Goal: Information Seeking & Learning: Learn about a topic

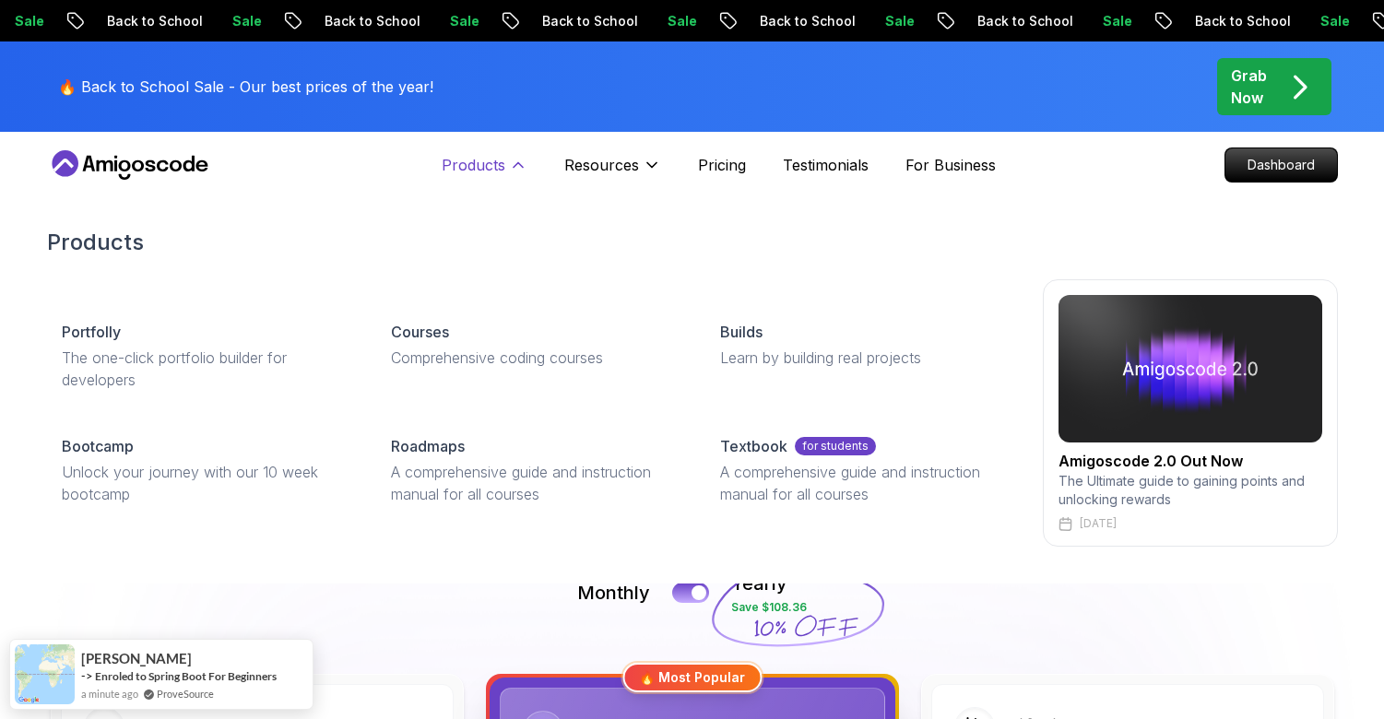
click at [492, 169] on p "Products" at bounding box center [474, 165] width 64 height 22
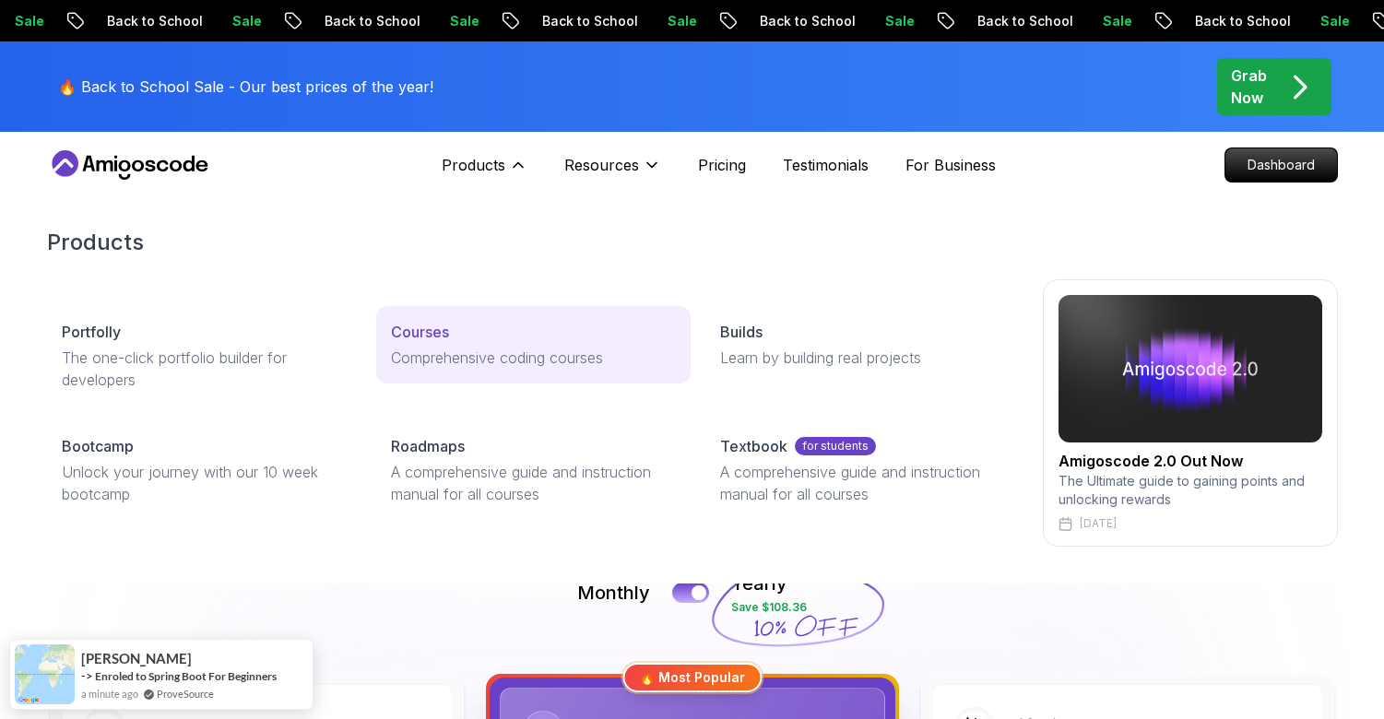
click at [438, 336] on p "Courses" at bounding box center [420, 332] width 58 height 22
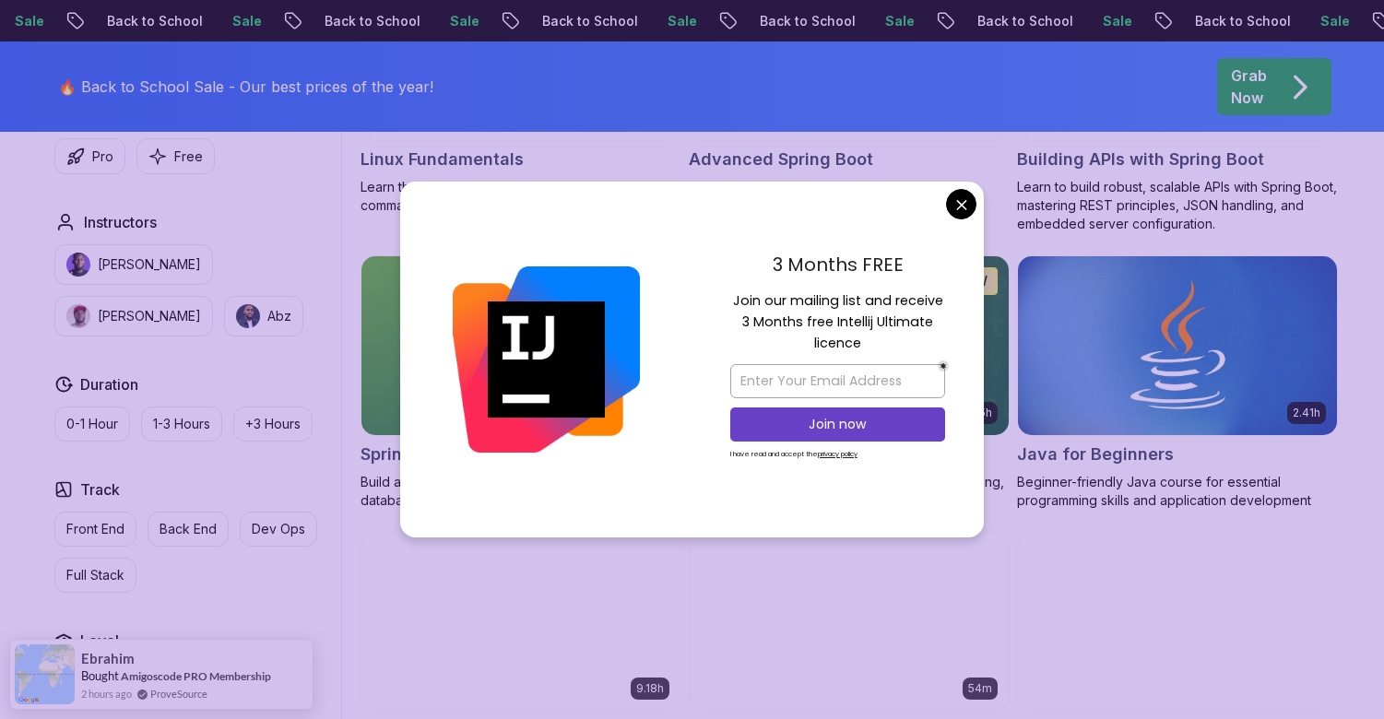
scroll to position [773, 0]
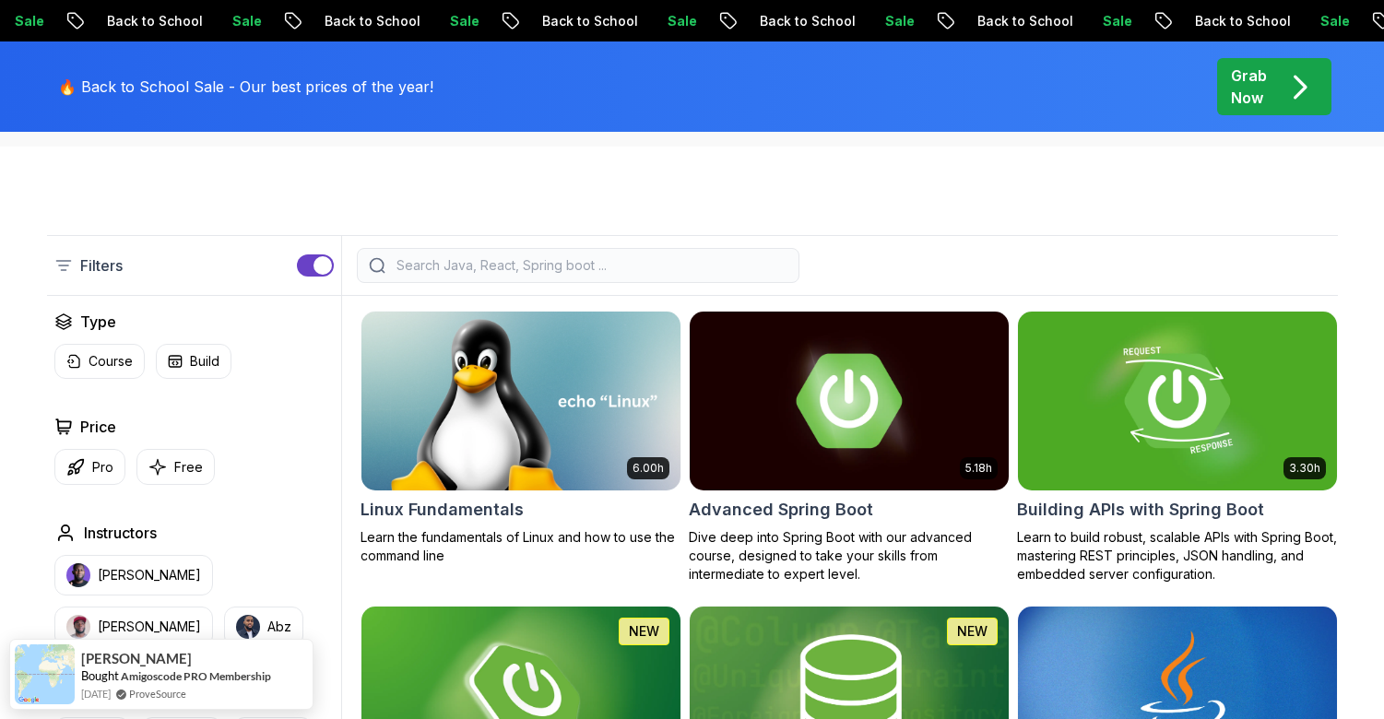
scroll to position [402, 0]
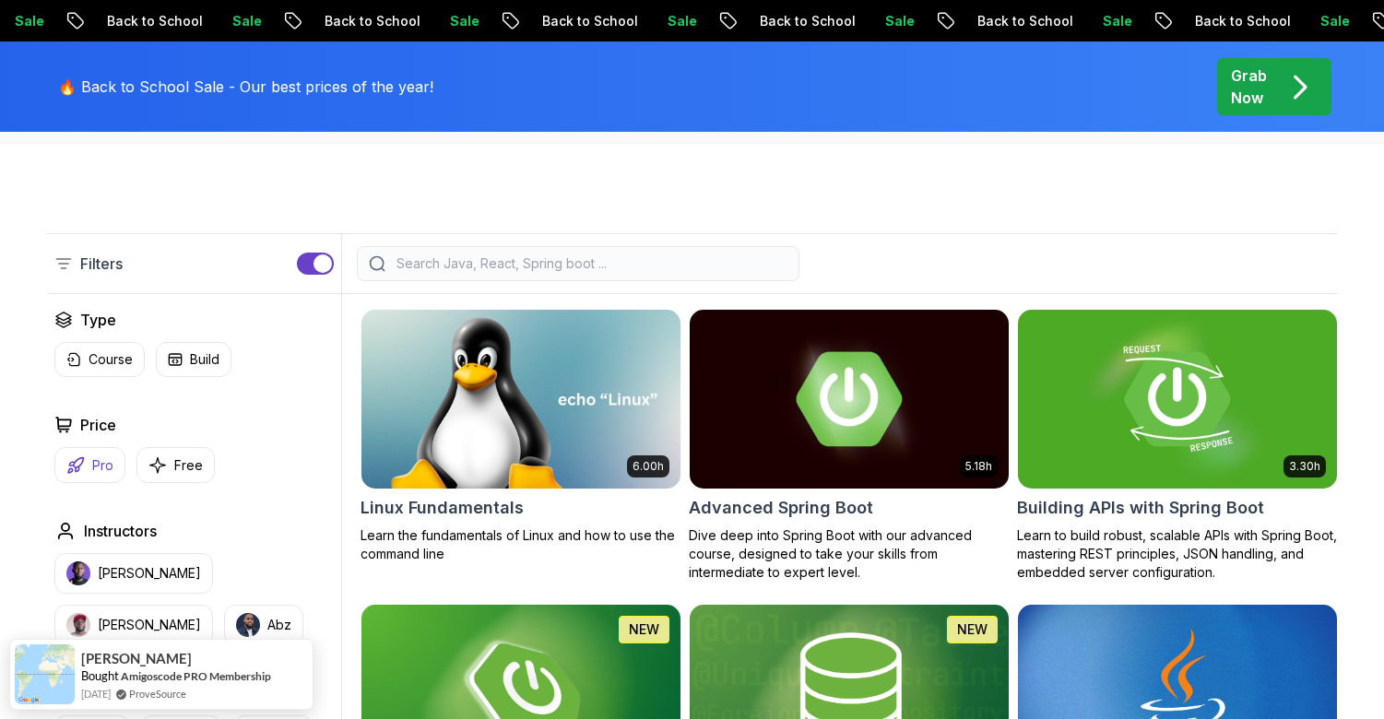
click at [85, 471] on button "Pro" at bounding box center [89, 465] width 71 height 36
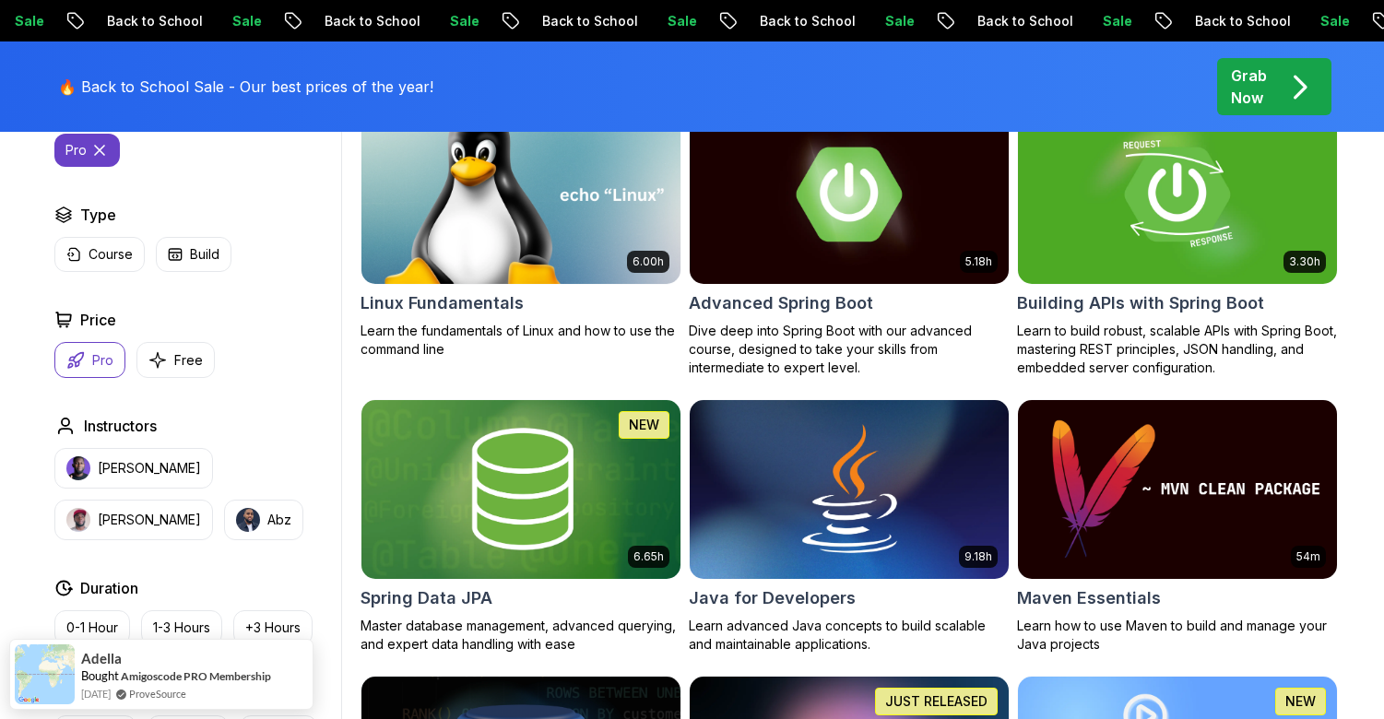
scroll to position [614, 0]
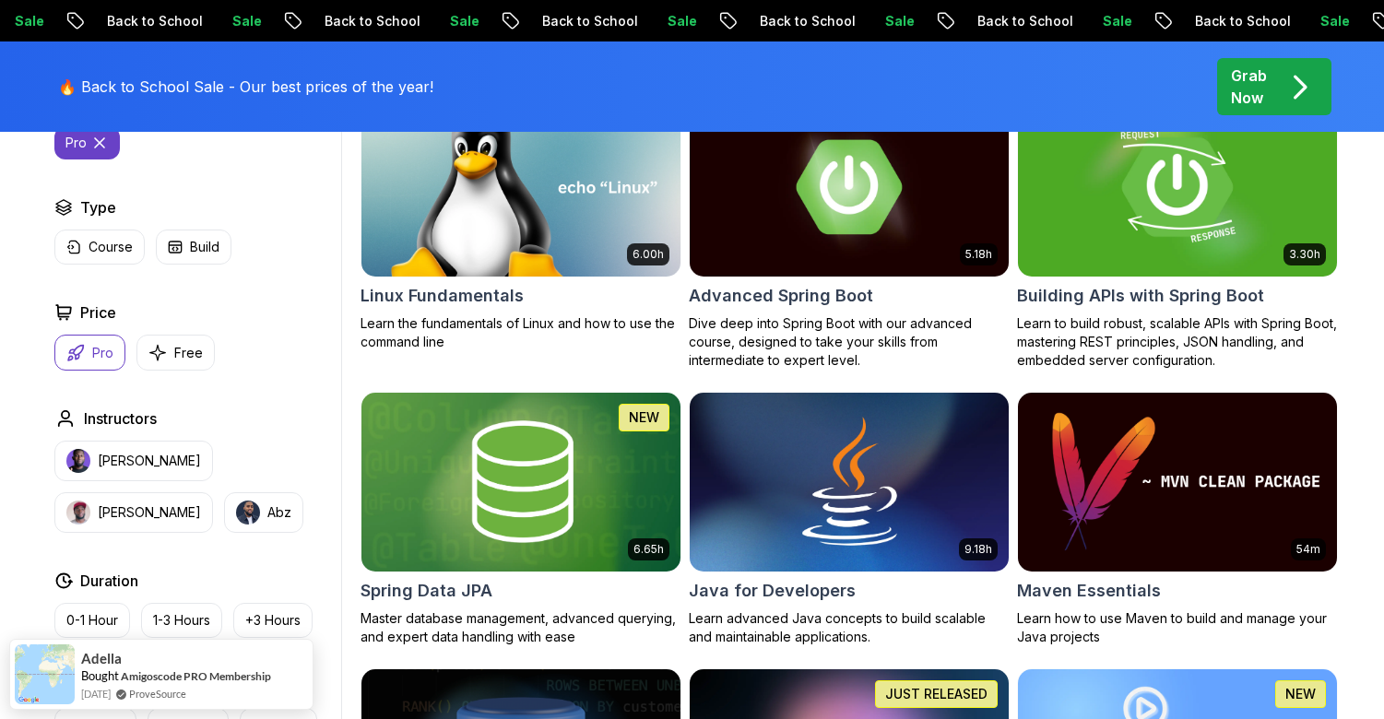
click at [1264, 205] on img at bounding box center [1177, 186] width 335 height 187
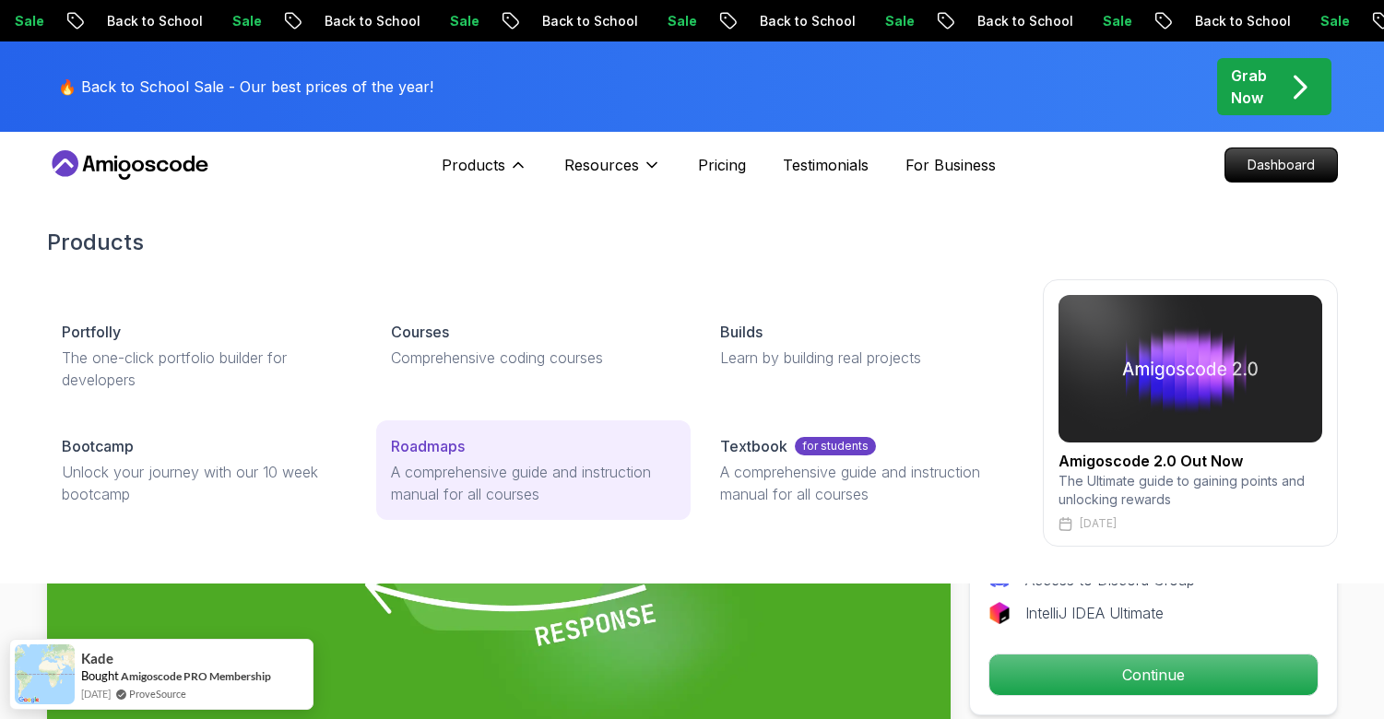
click at [481, 466] on p "A comprehensive guide and instruction manual for all courses" at bounding box center [533, 483] width 285 height 44
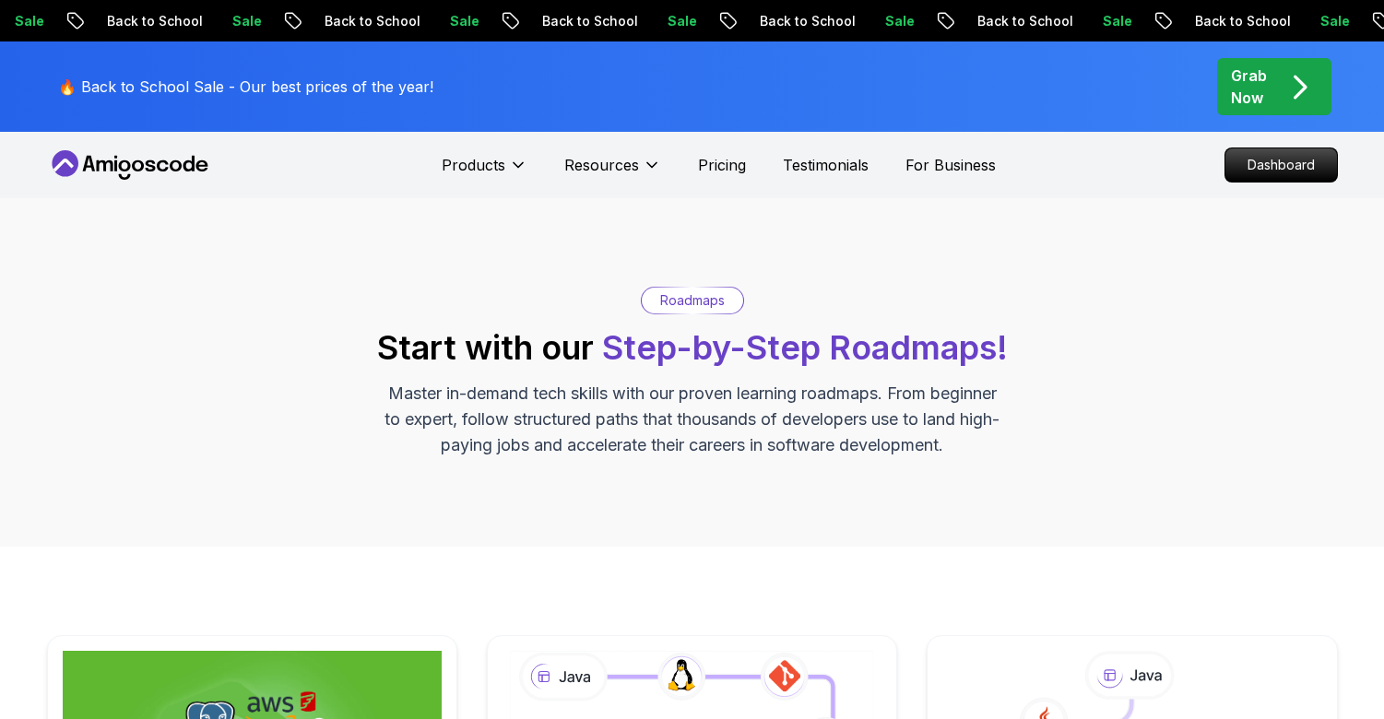
click at [694, 300] on p "Roadmaps" at bounding box center [692, 300] width 65 height 18
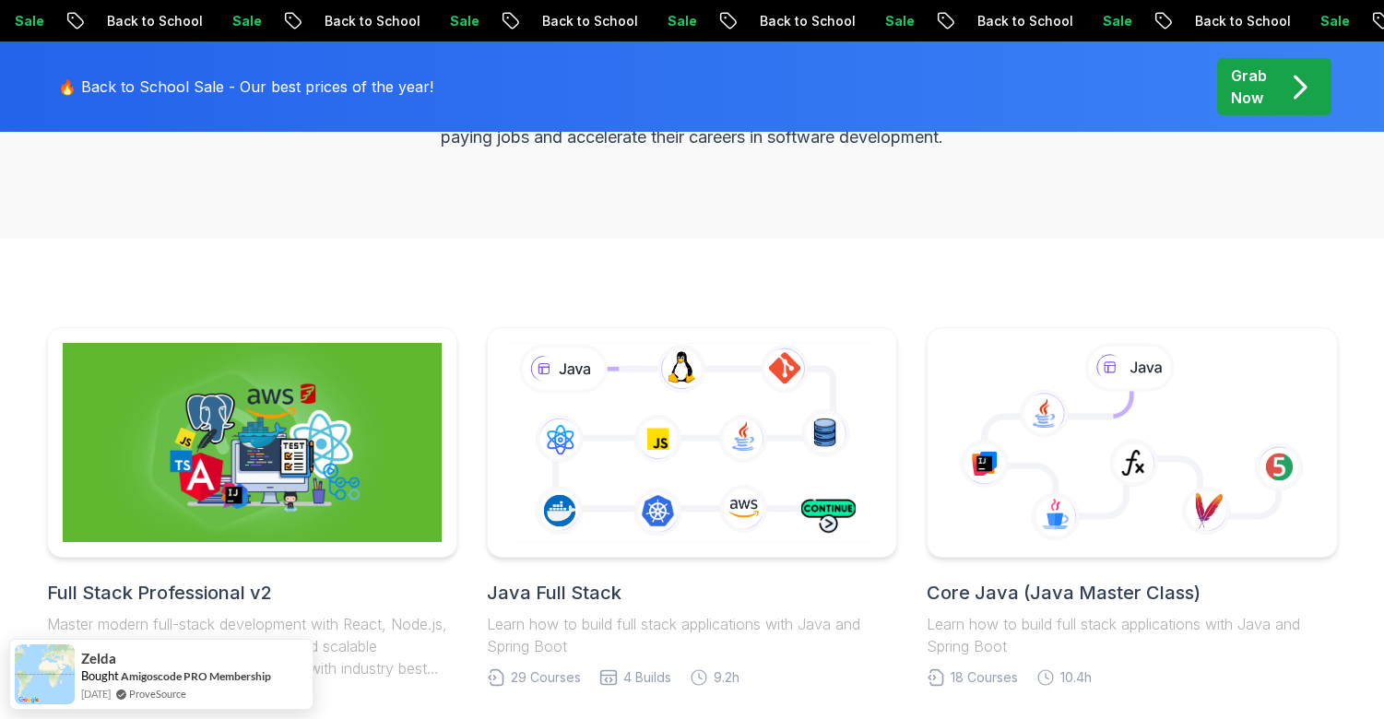
scroll to position [363, 0]
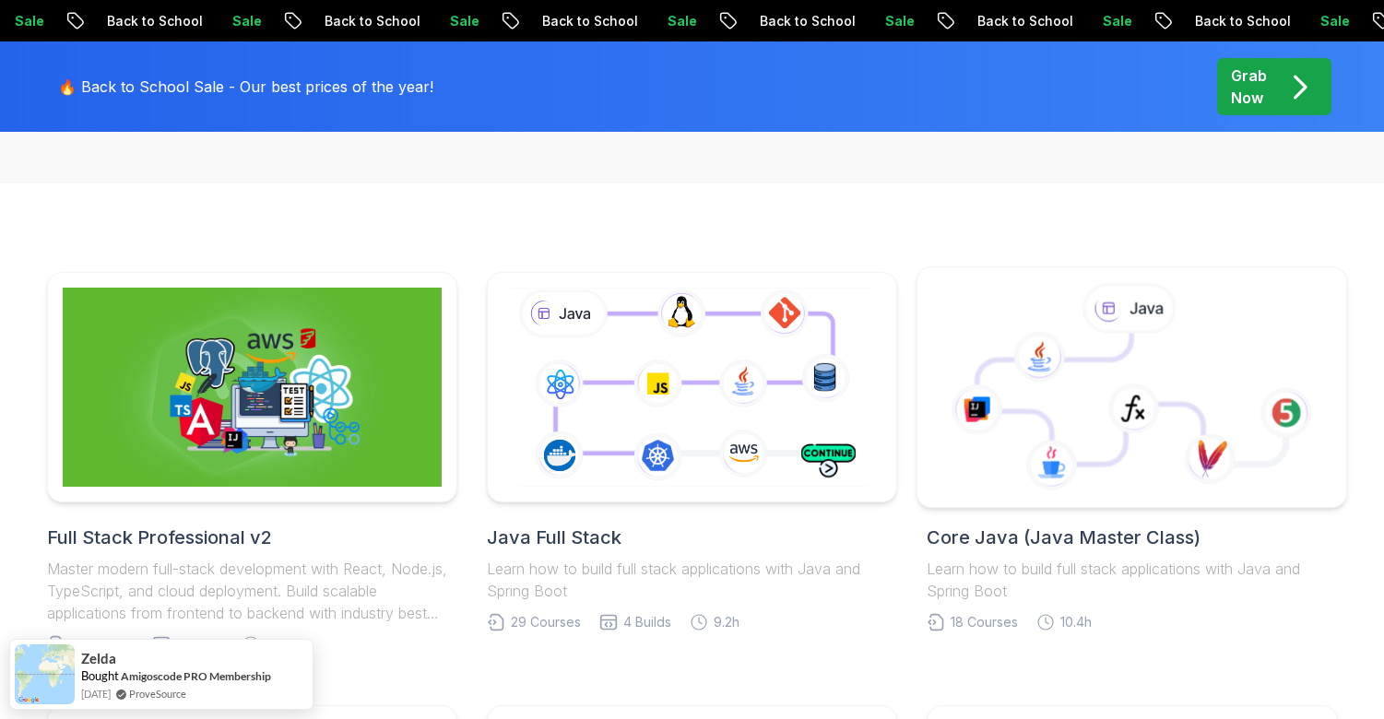
click at [1054, 407] on icon at bounding box center [1092, 399] width 228 height 131
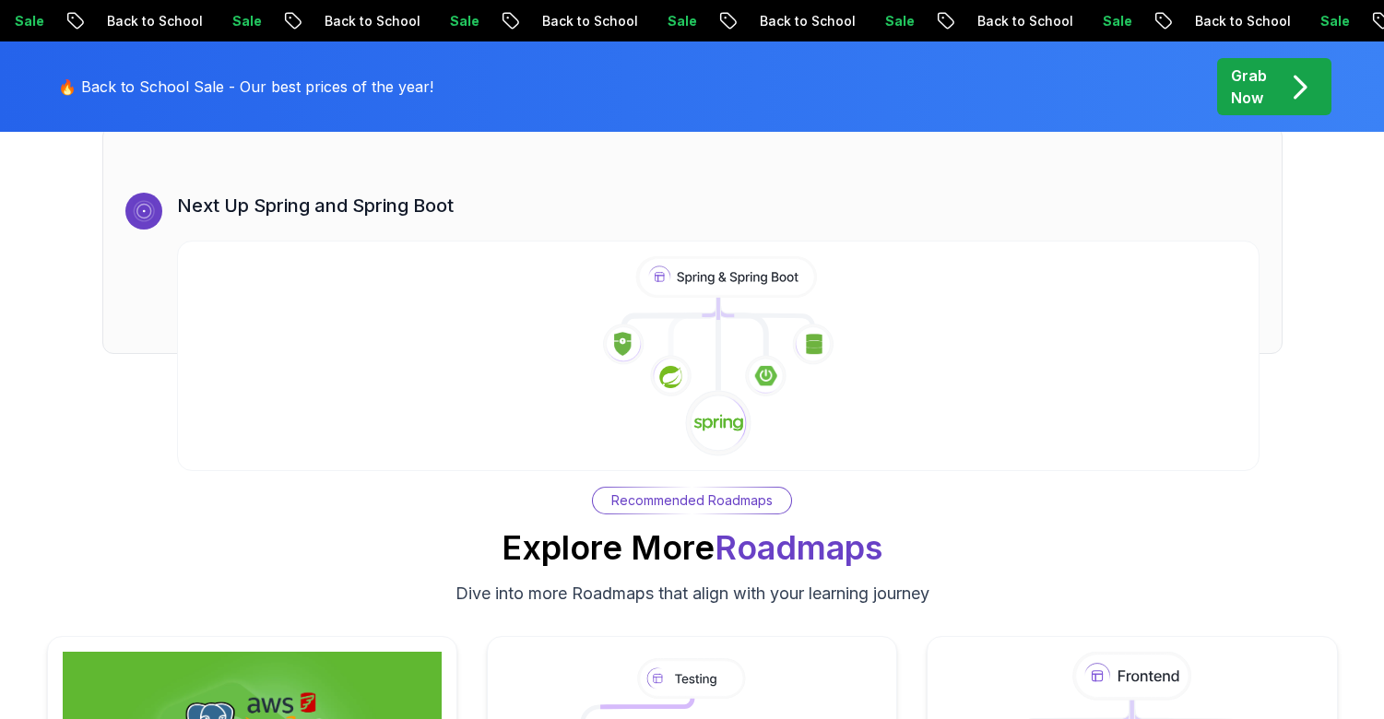
scroll to position [11261, 0]
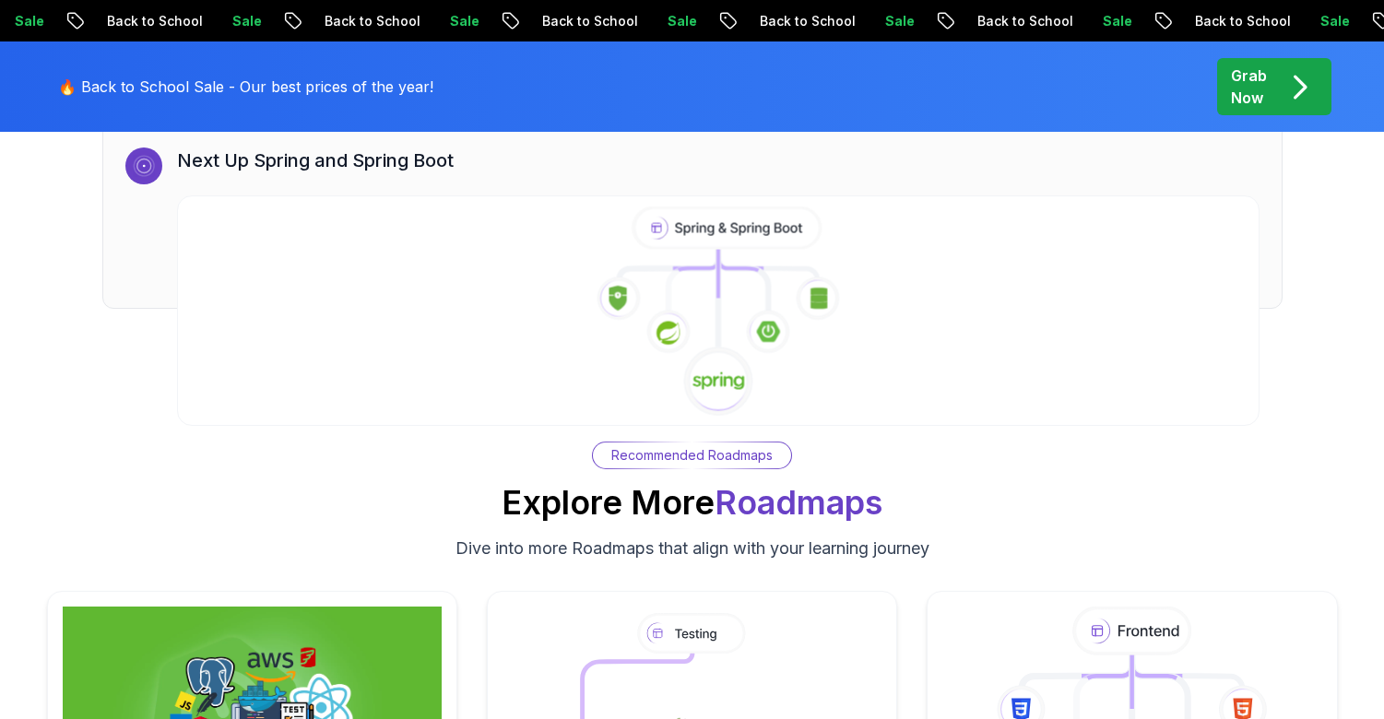
click at [722, 299] on icon at bounding box center [718, 312] width 1104 height 211
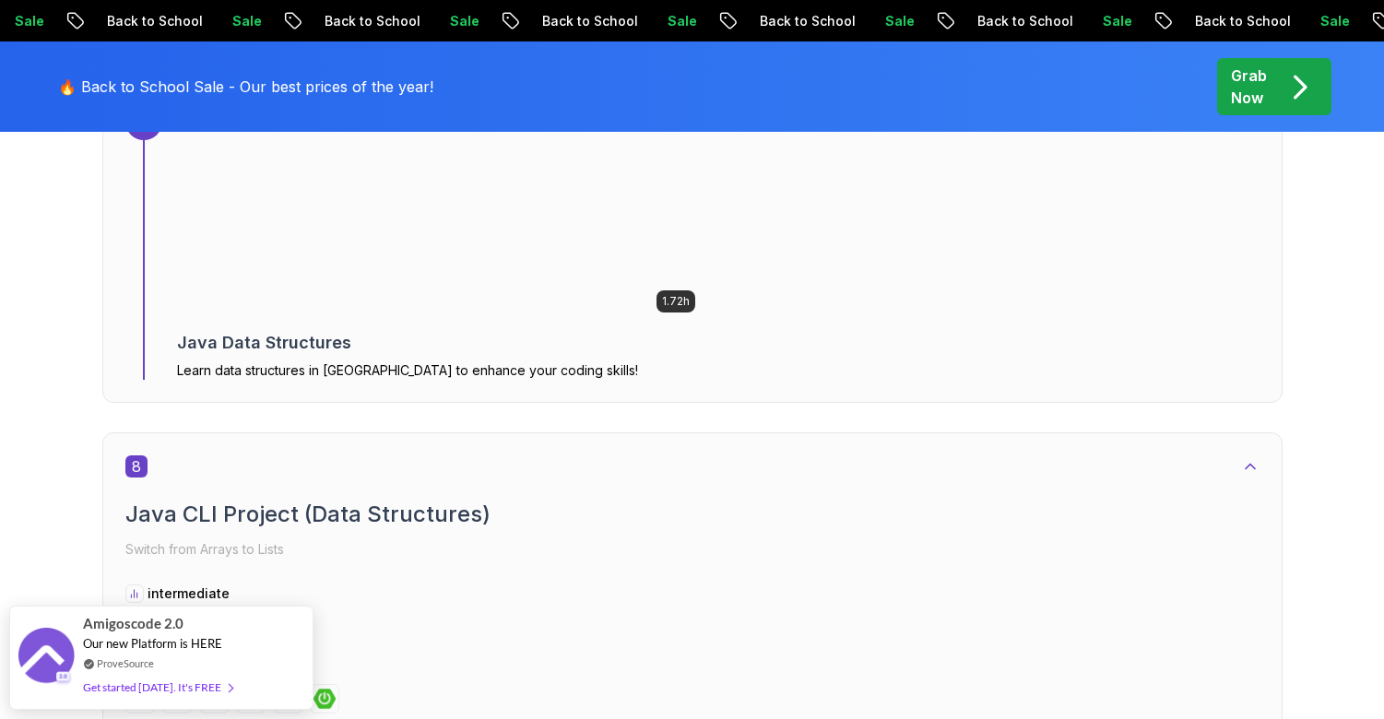
scroll to position [5831, 0]
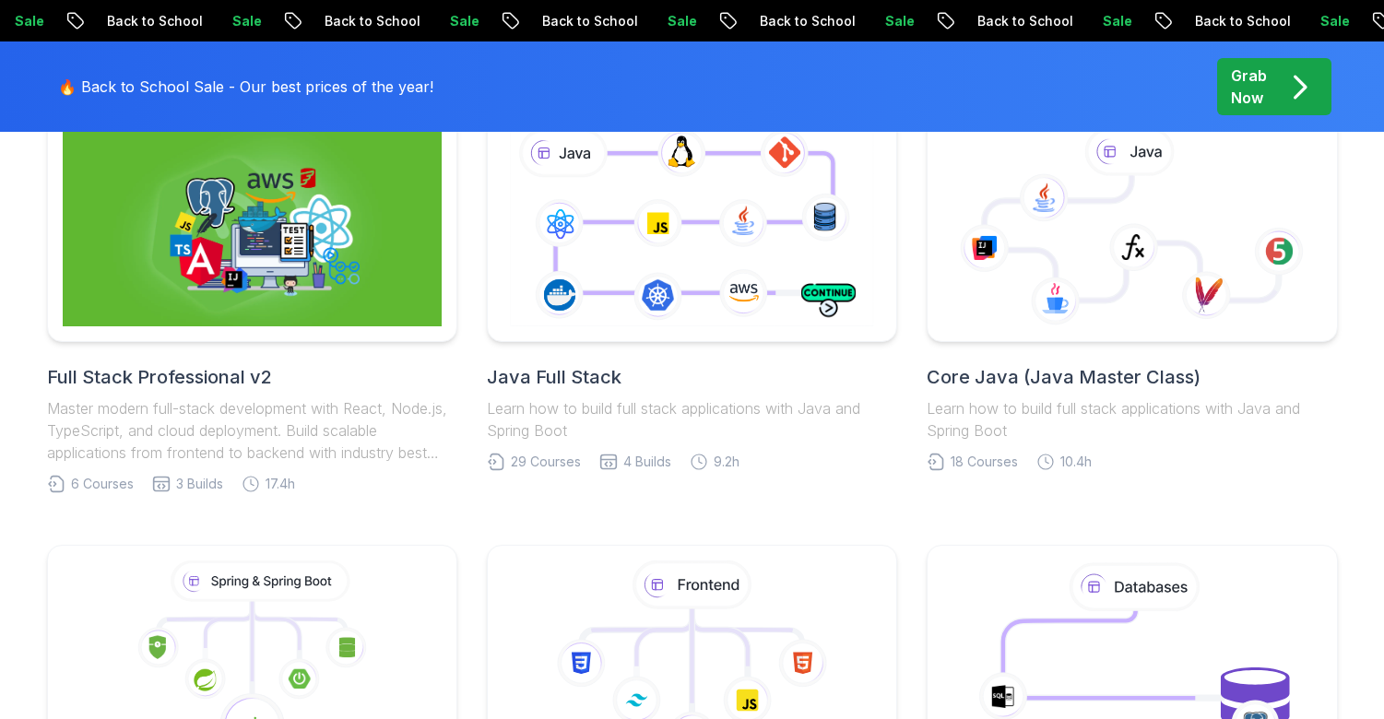
scroll to position [580, 0]
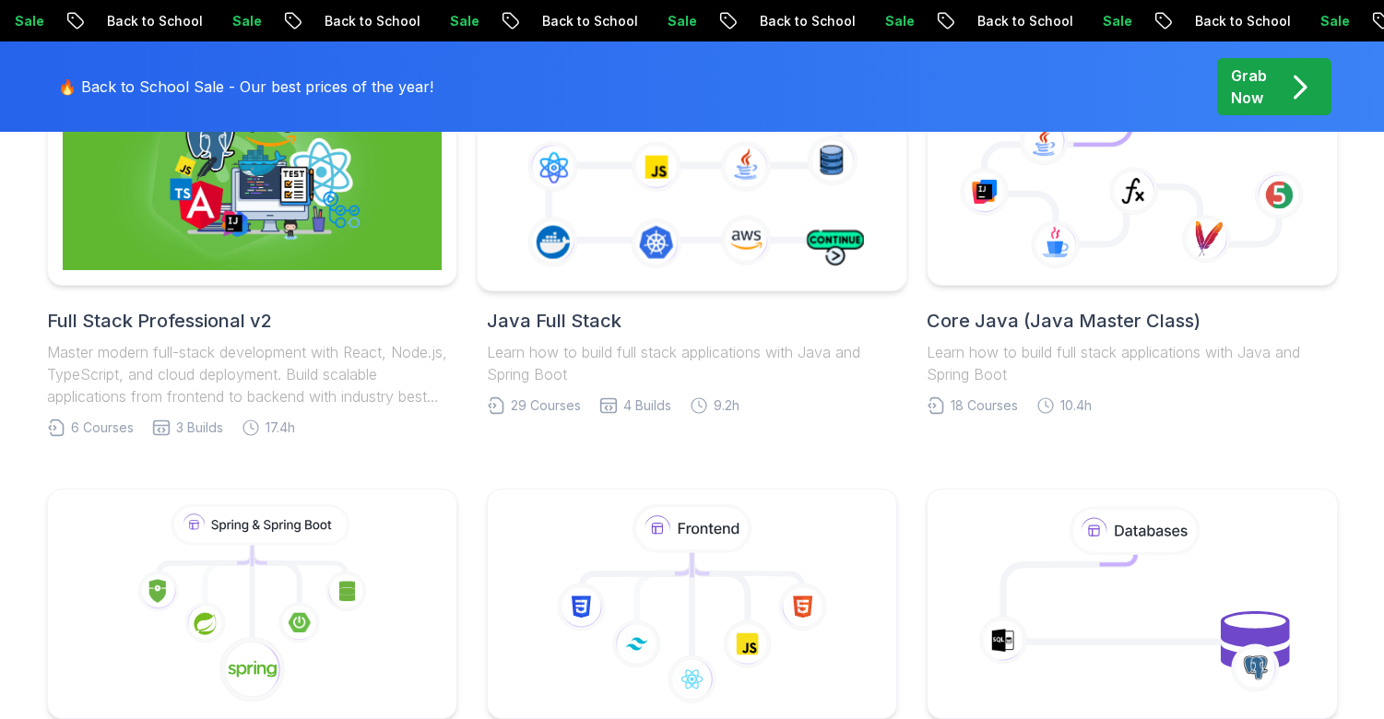
click at [730, 174] on icon at bounding box center [692, 170] width 390 height 217
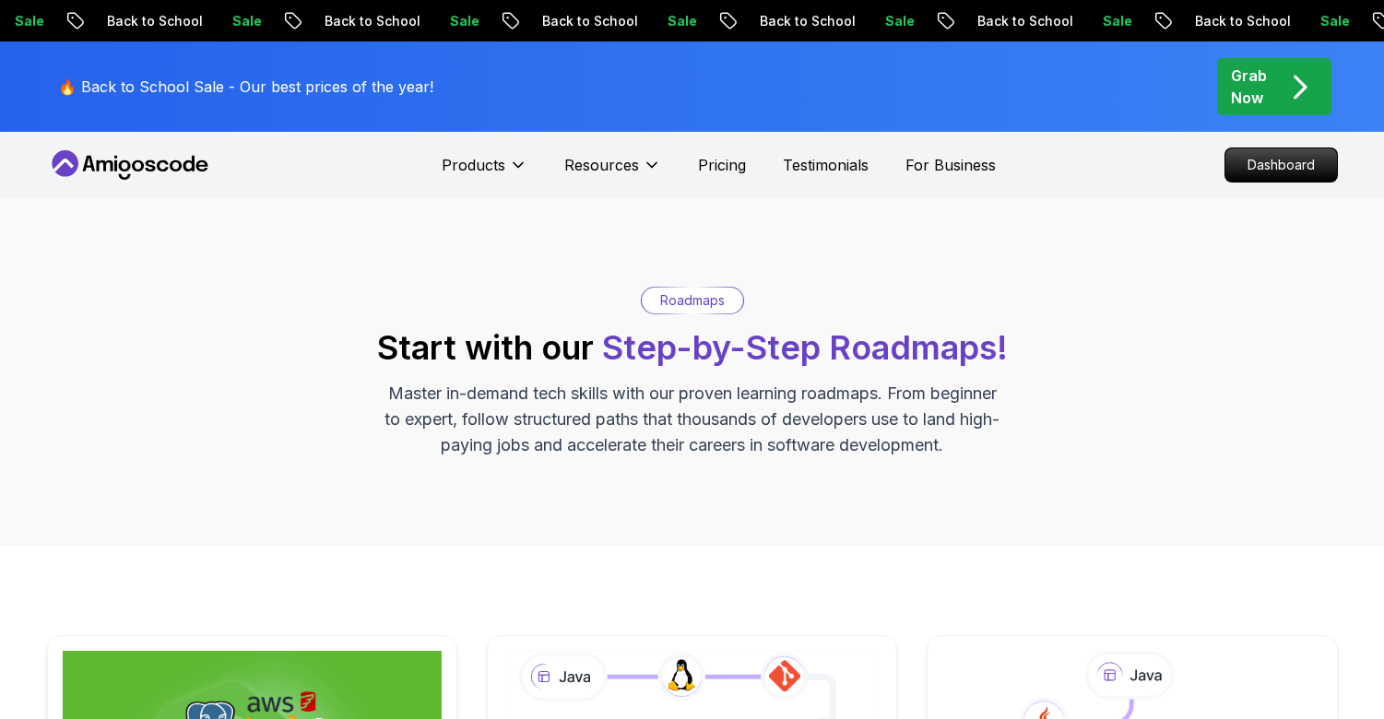
scroll to position [577, 0]
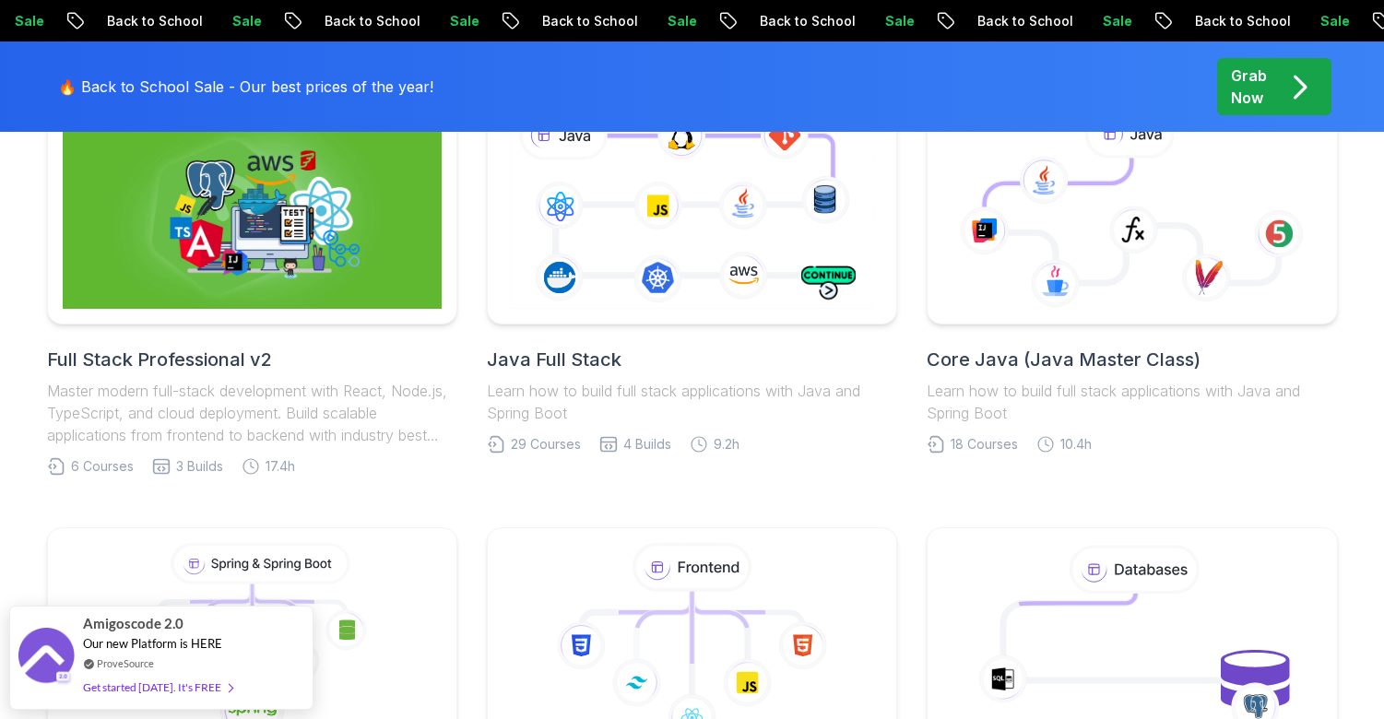
scroll to position [540, 0]
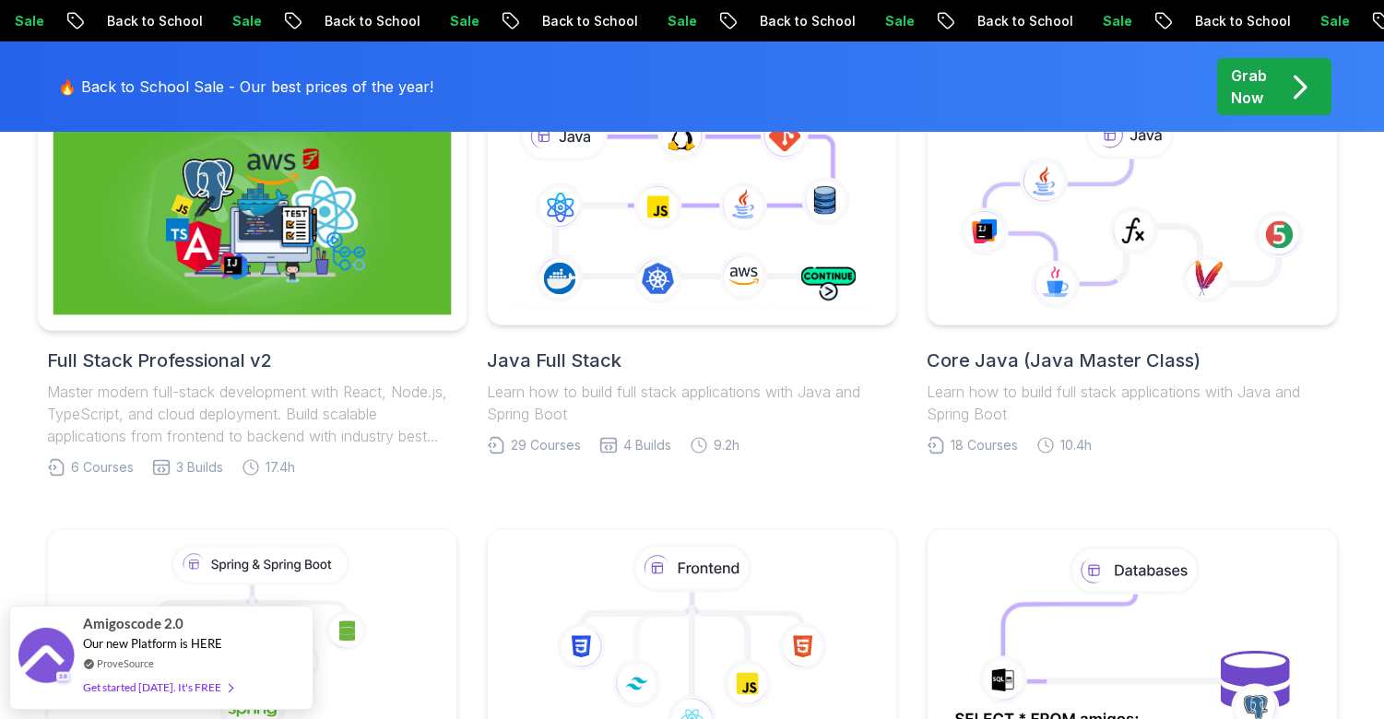
click at [260, 239] on img at bounding box center [252, 210] width 398 height 209
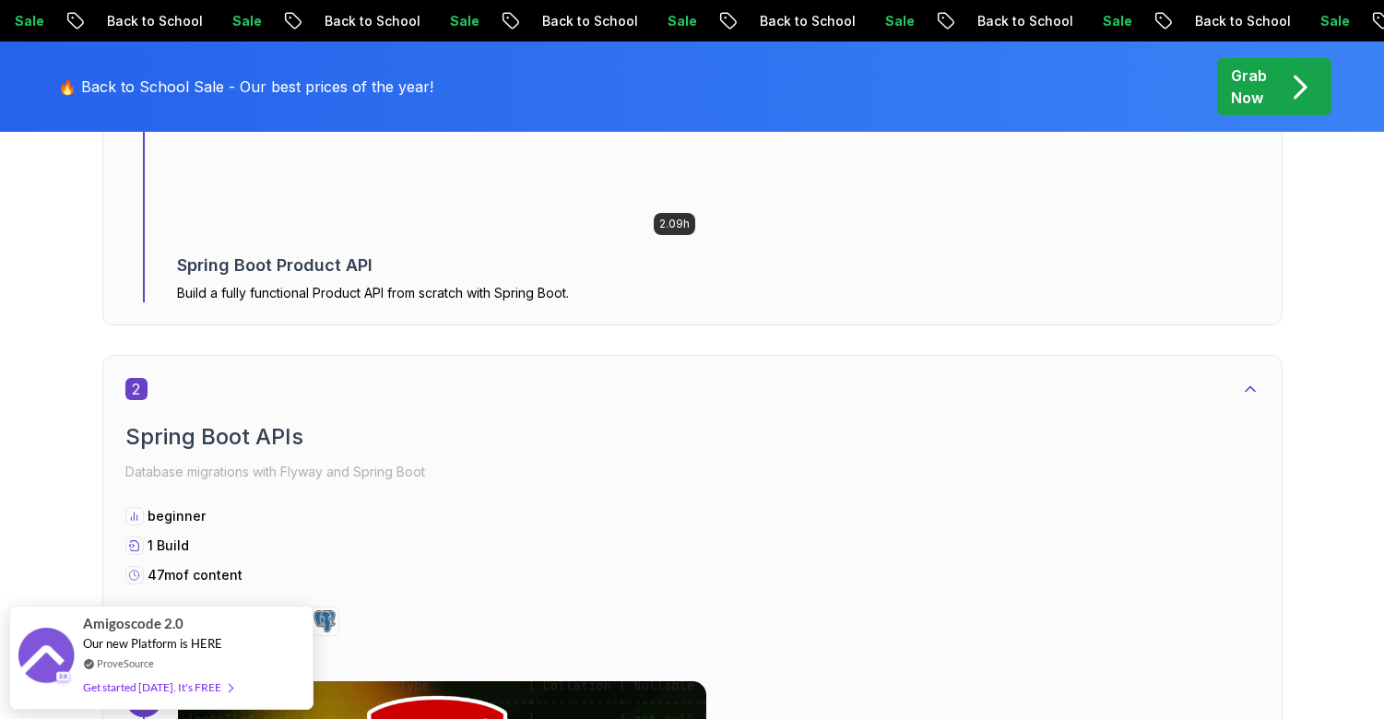
scroll to position [1505, 0]
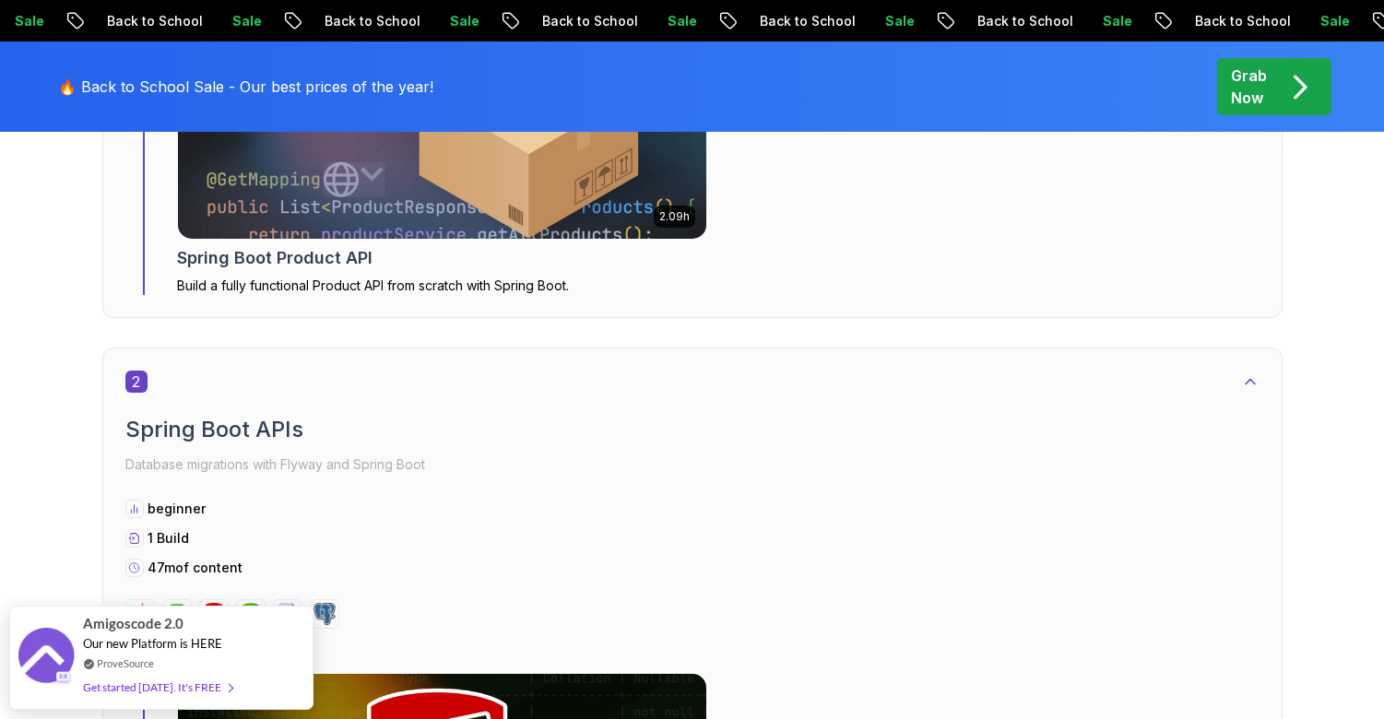
click at [255, 161] on img at bounding box center [441, 129] width 555 height 231
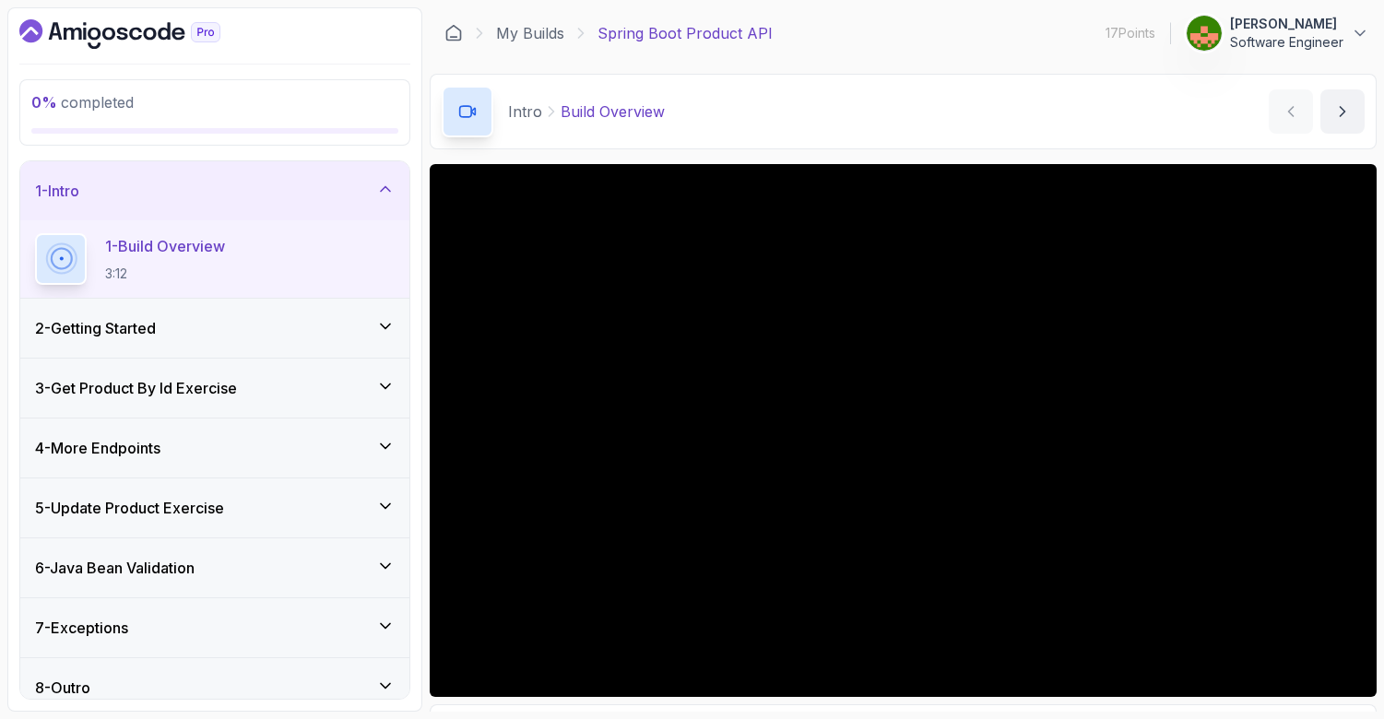
scroll to position [18, 0]
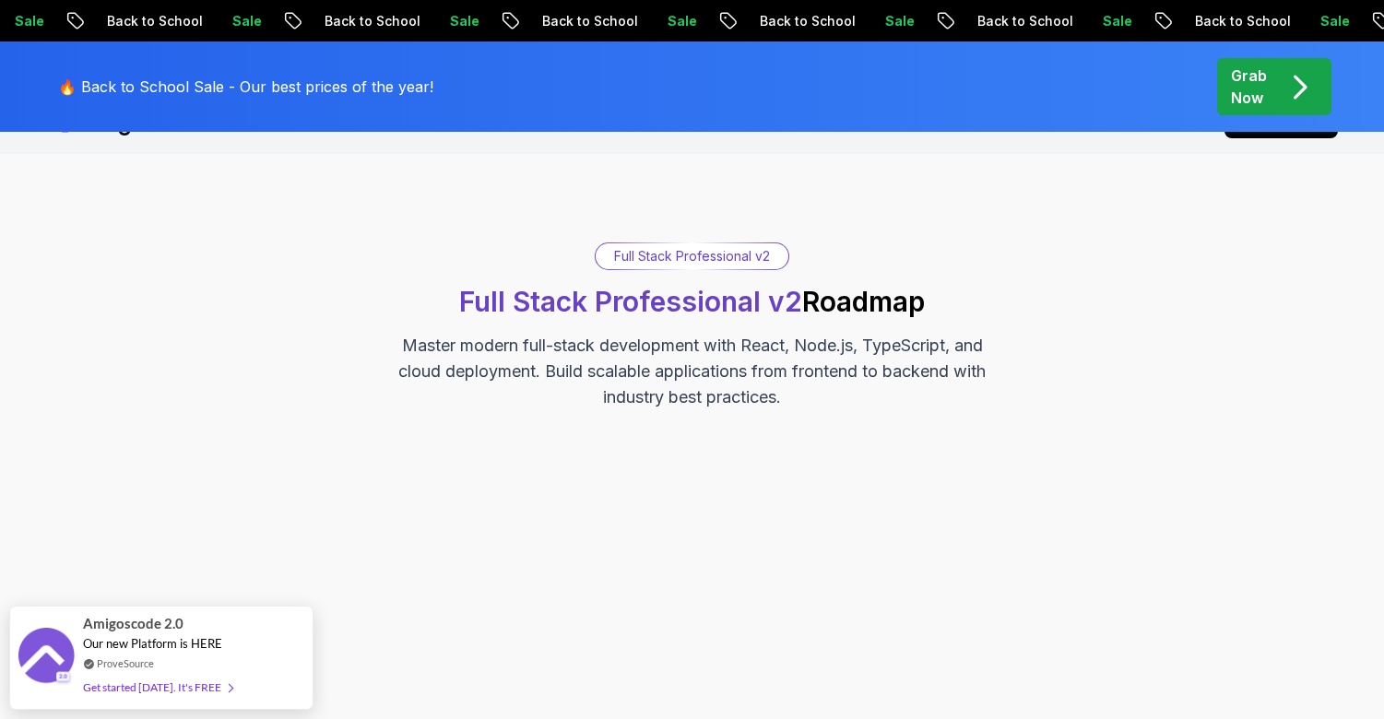
scroll to position [31, 0]
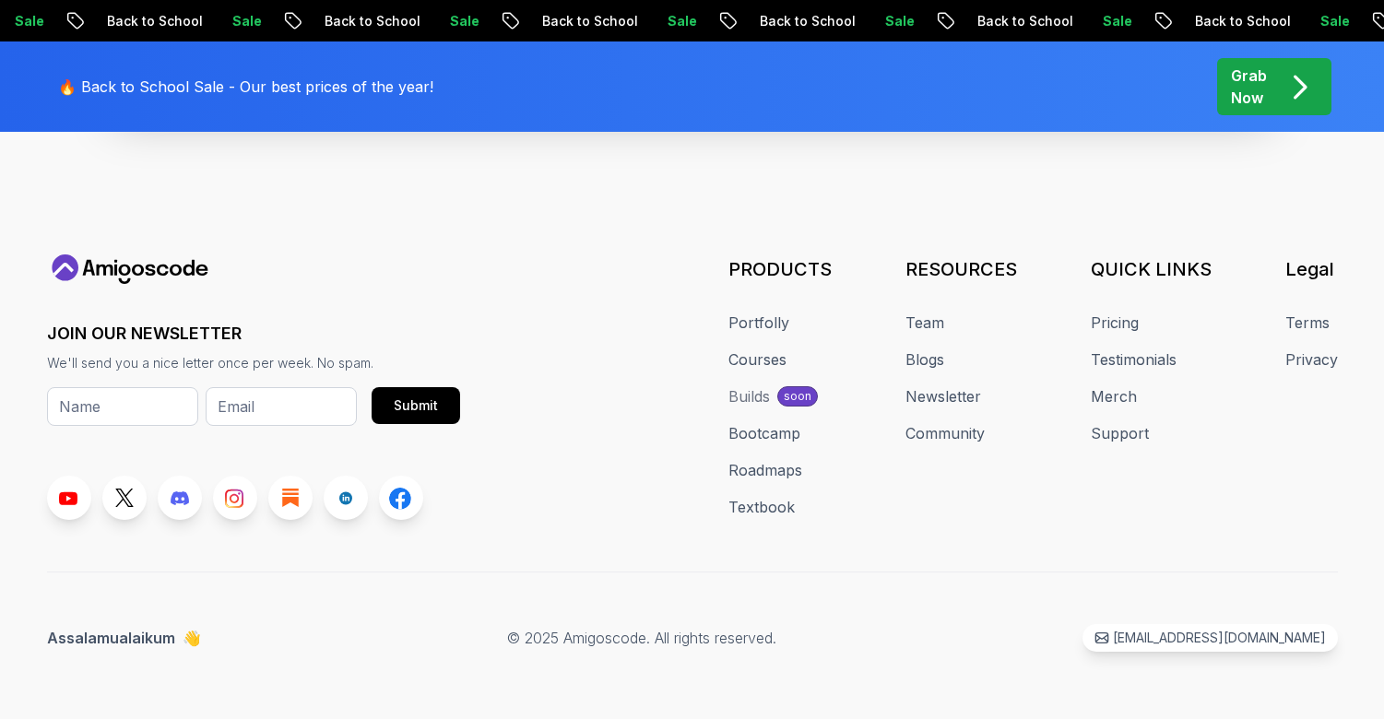
scroll to position [2153, 0]
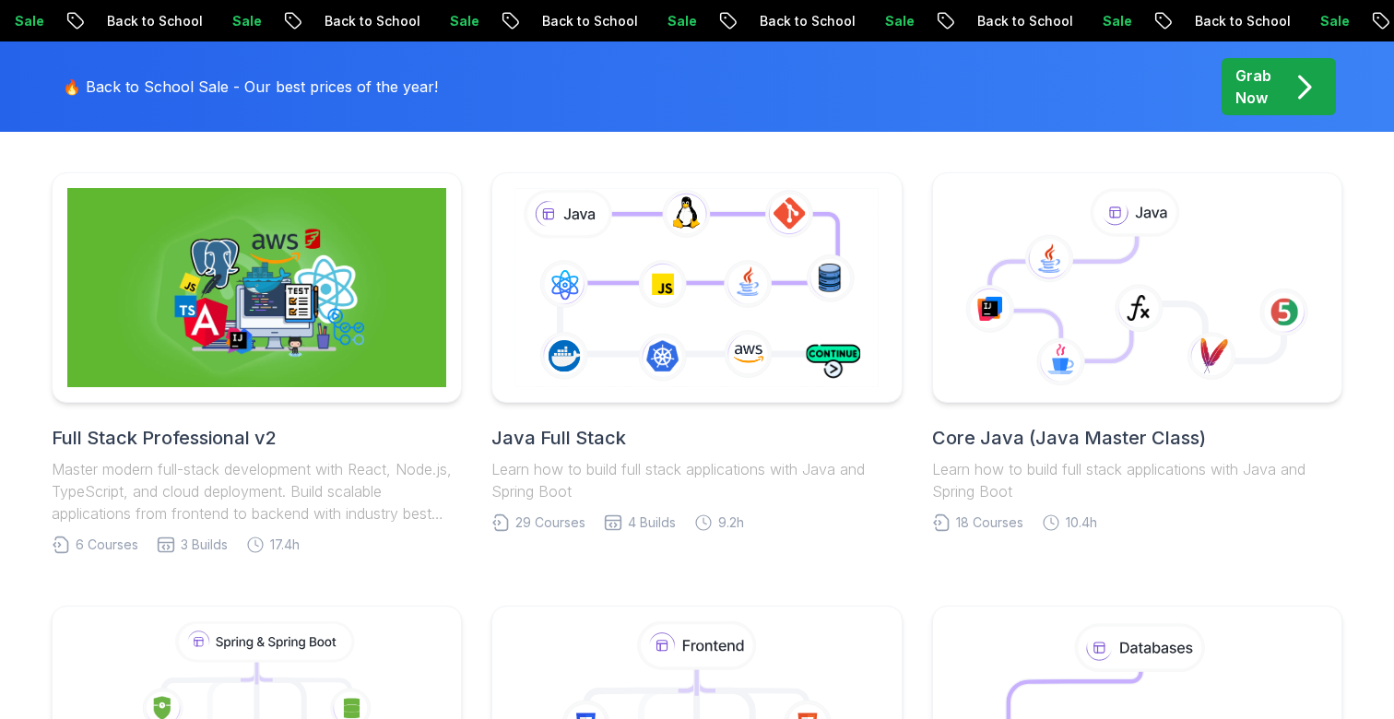
scroll to position [349, 0]
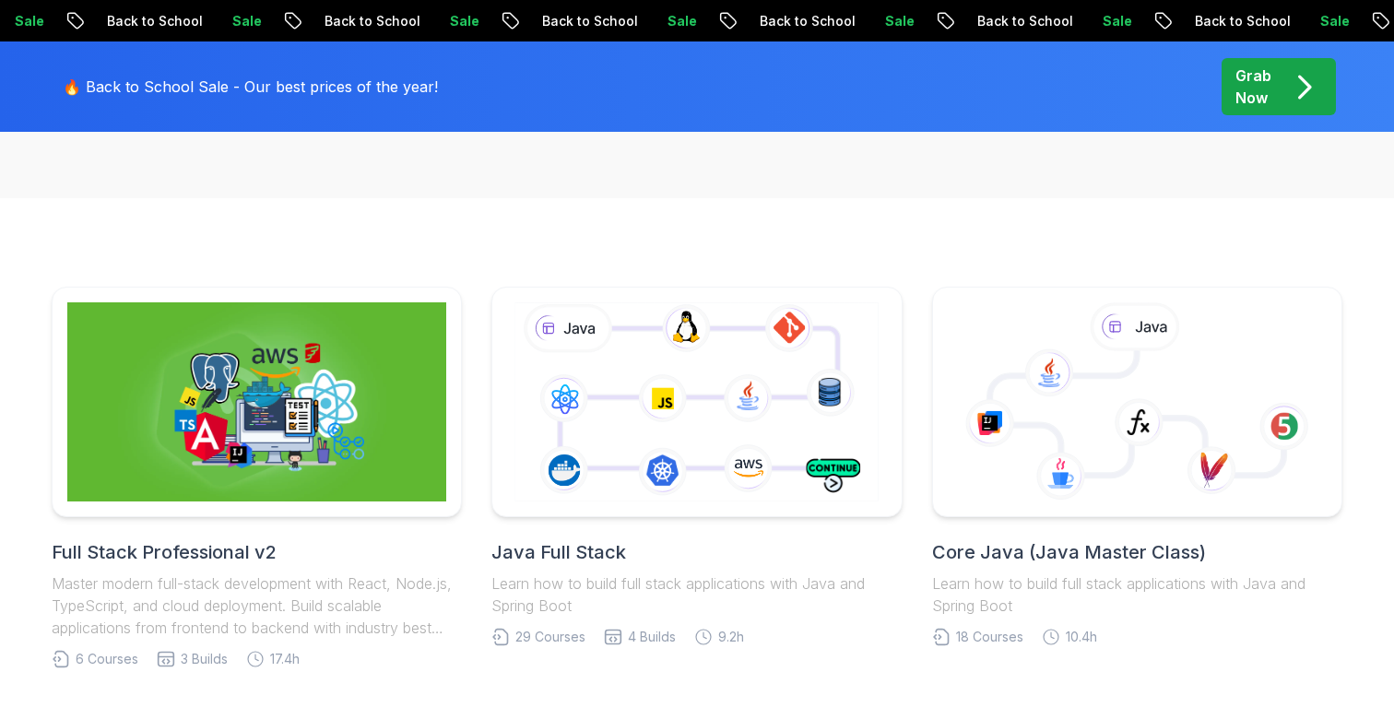
click at [1286, 71] on div "Grab Now" at bounding box center [1279, 87] width 87 height 44
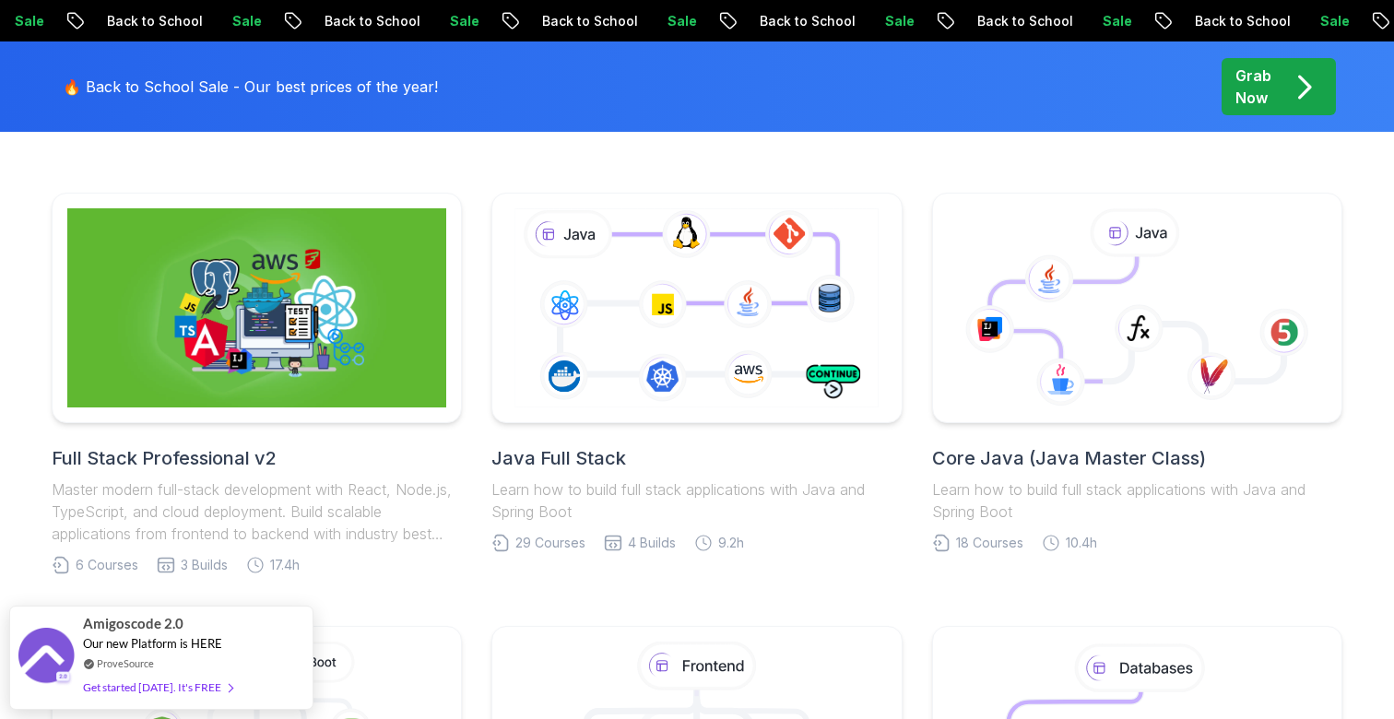
scroll to position [446, 0]
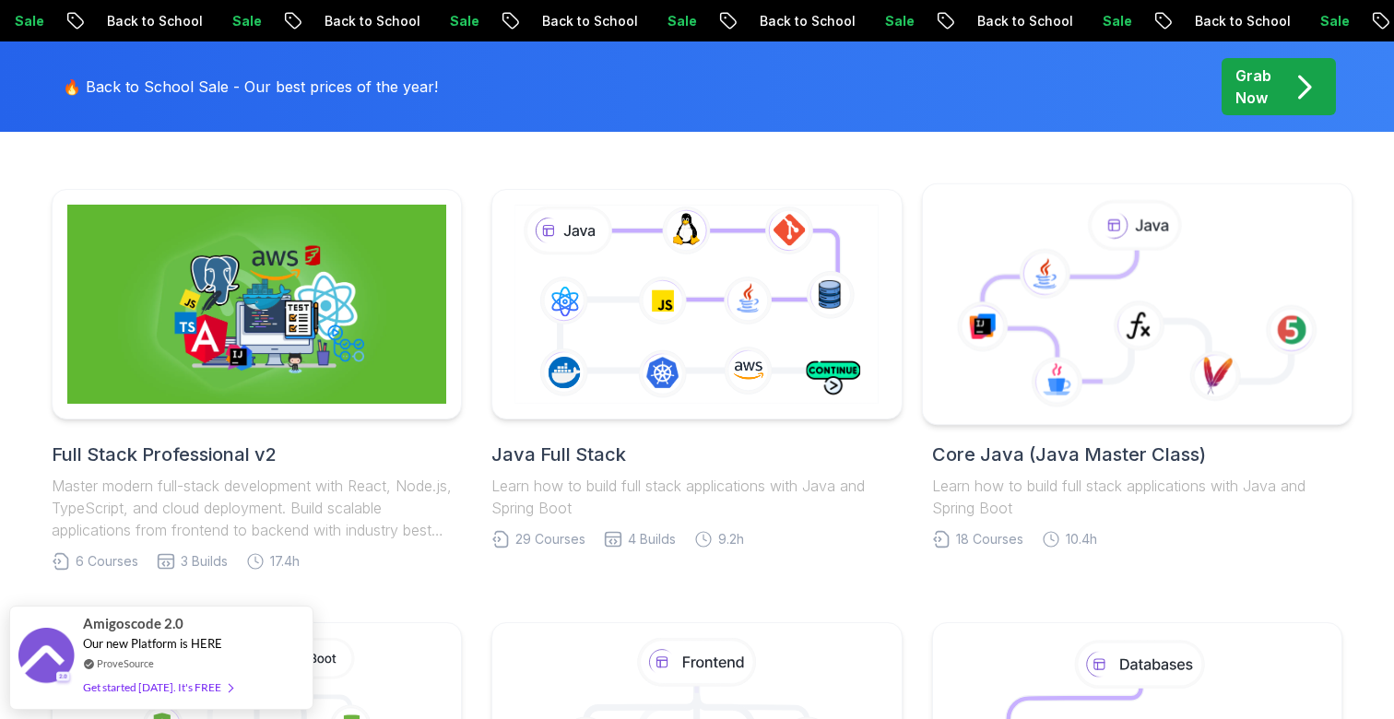
click at [1170, 338] on icon at bounding box center [1137, 304] width 398 height 209
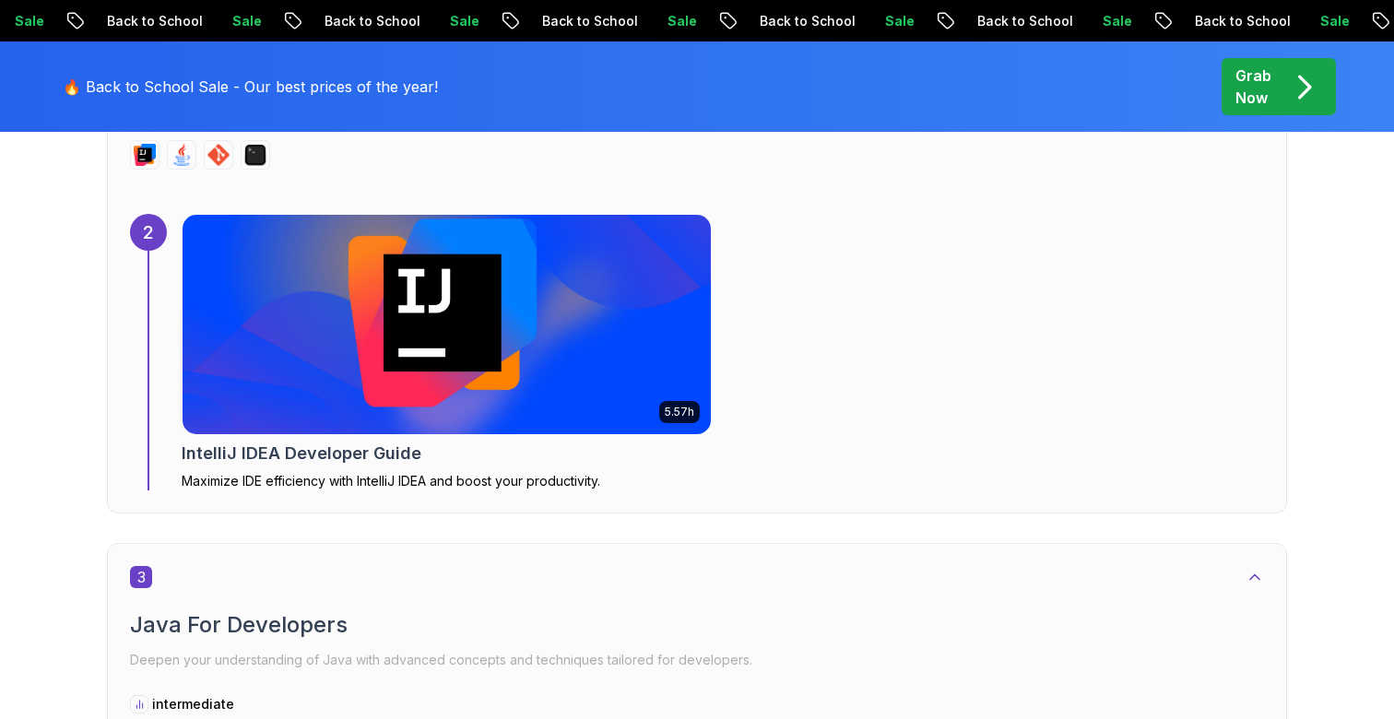
scroll to position [1898, 0]
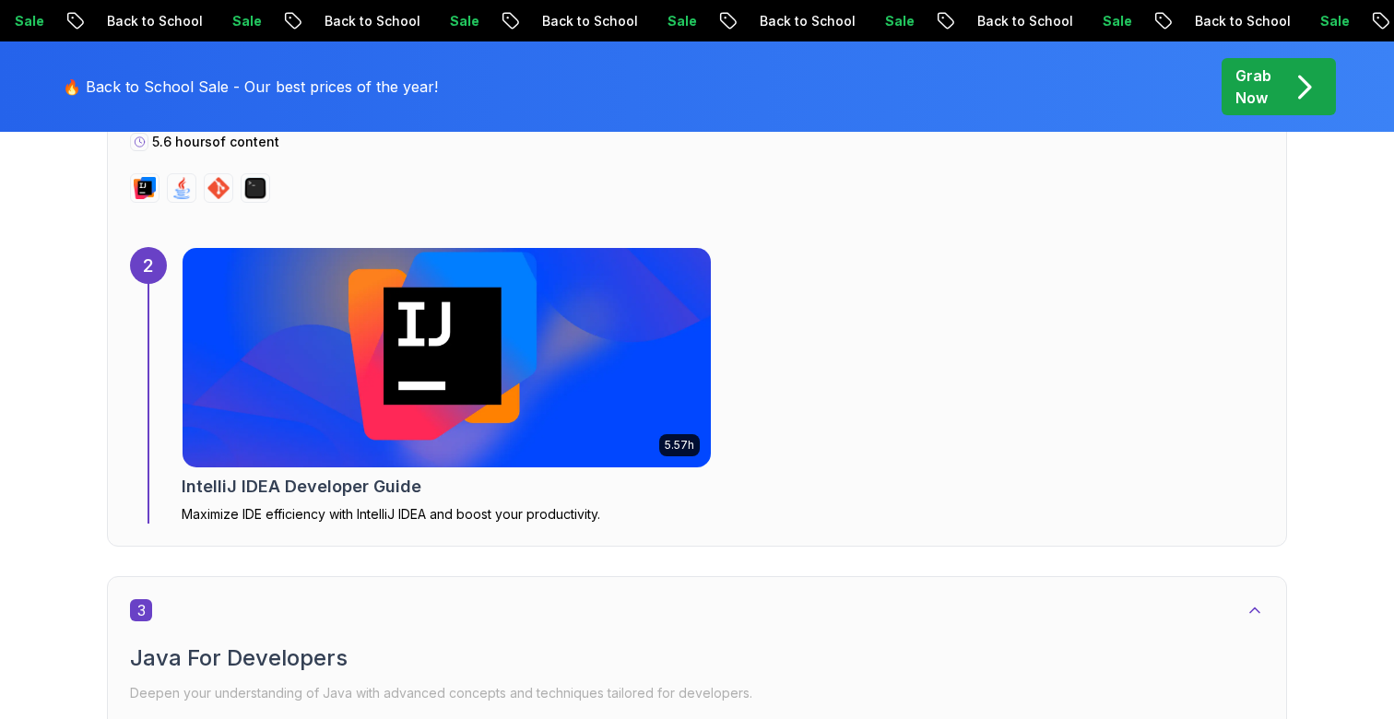
click at [421, 316] on img at bounding box center [447, 358] width 555 height 231
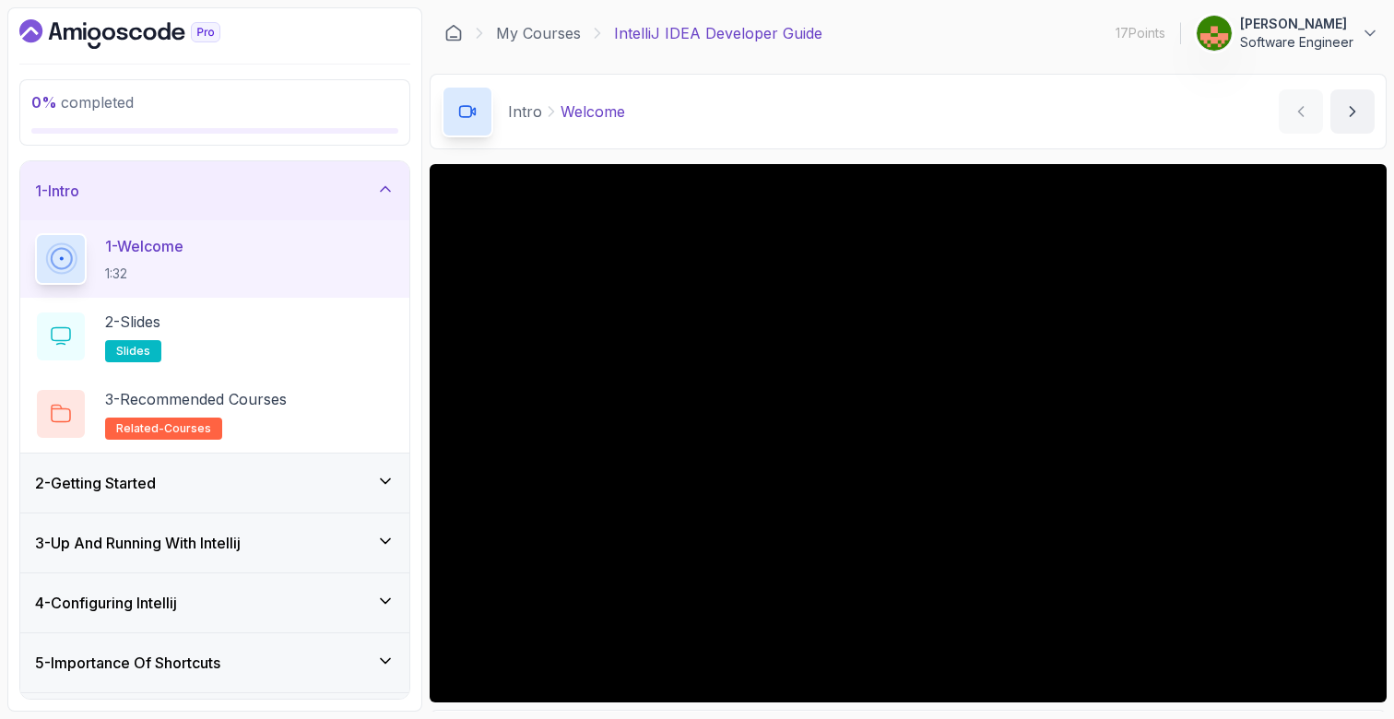
click at [289, 502] on div "2 - Getting Started" at bounding box center [214, 483] width 389 height 59
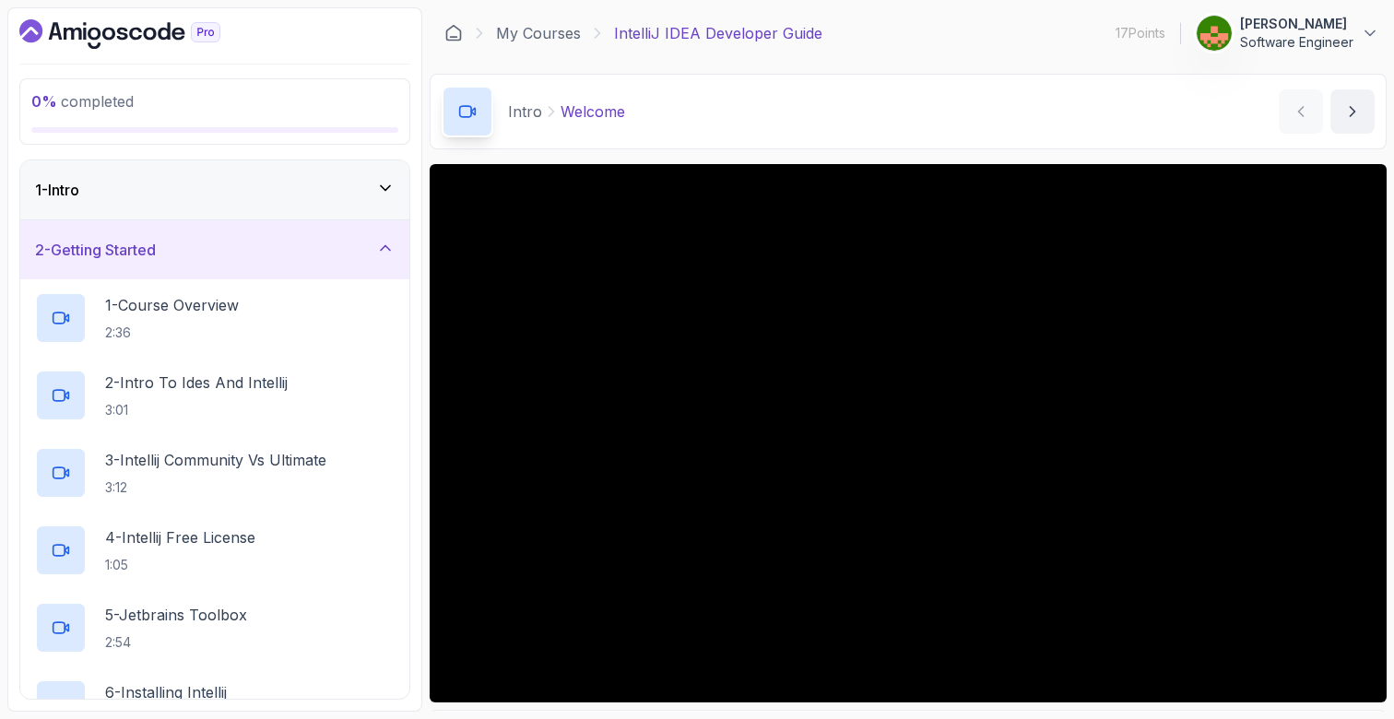
click at [362, 185] on div "1 - Intro" at bounding box center [215, 190] width 360 height 22
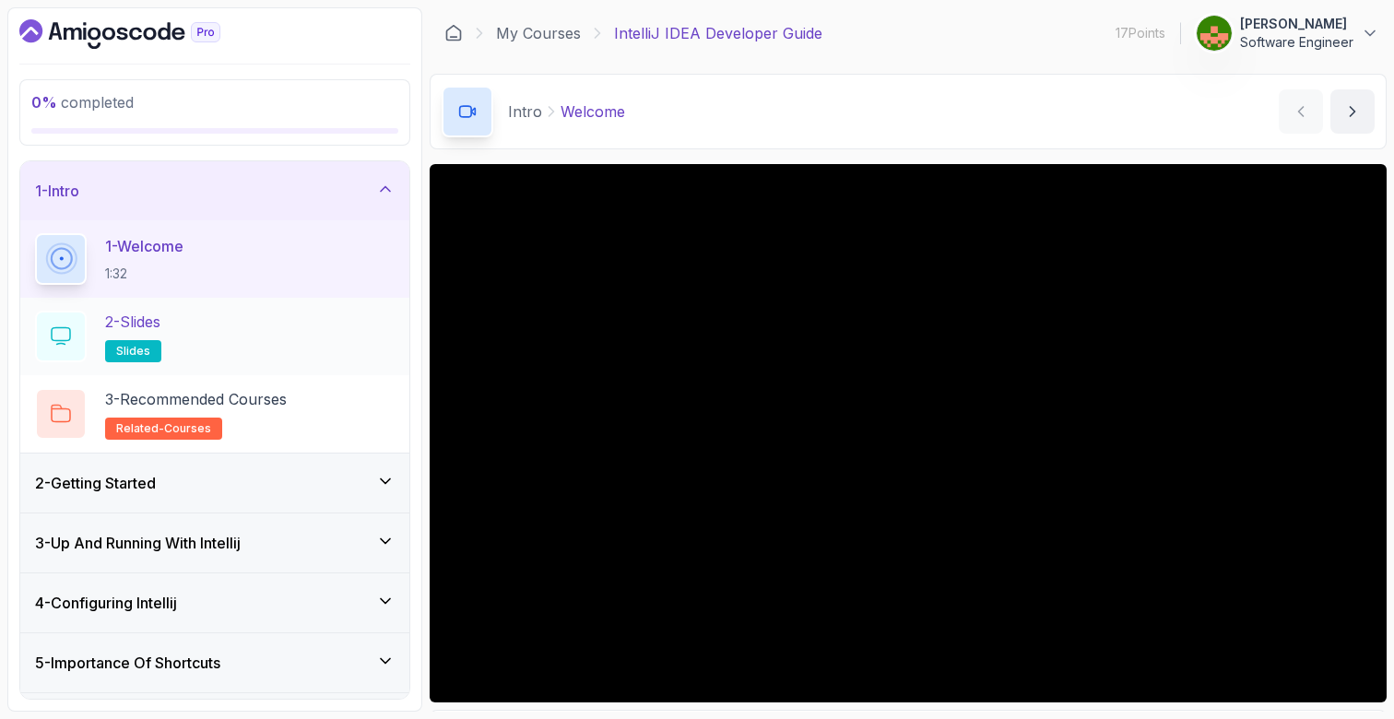
click at [203, 328] on div "2 - Slides slides" at bounding box center [215, 337] width 360 height 52
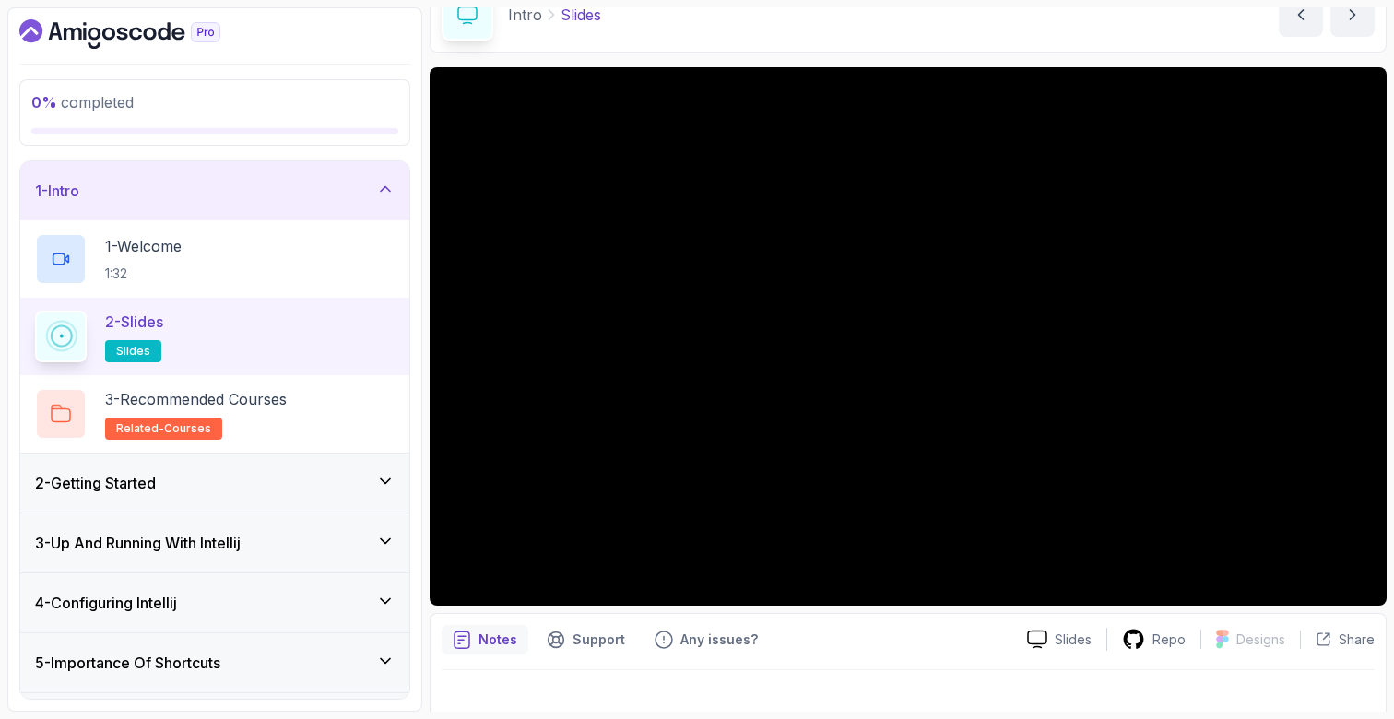
scroll to position [95, 0]
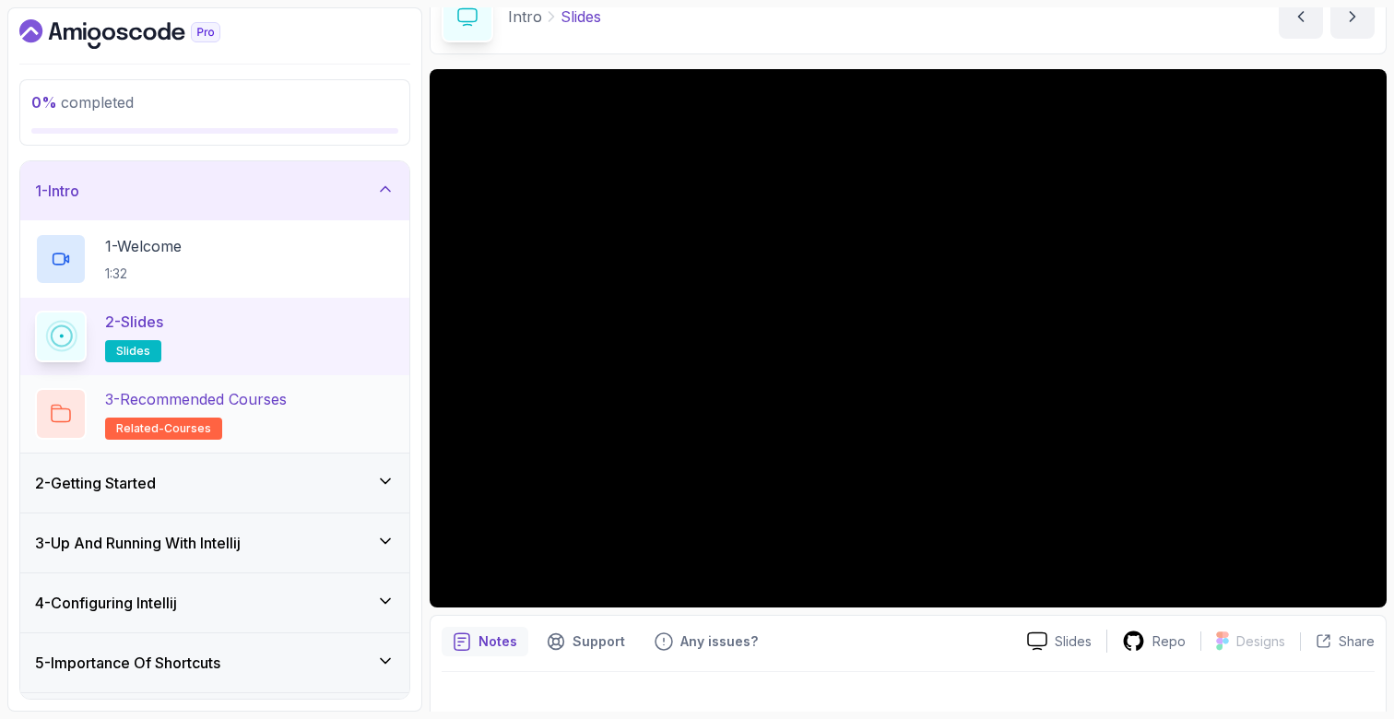
click at [256, 423] on h2 "3 - Recommended Courses related-courses" at bounding box center [196, 414] width 182 height 52
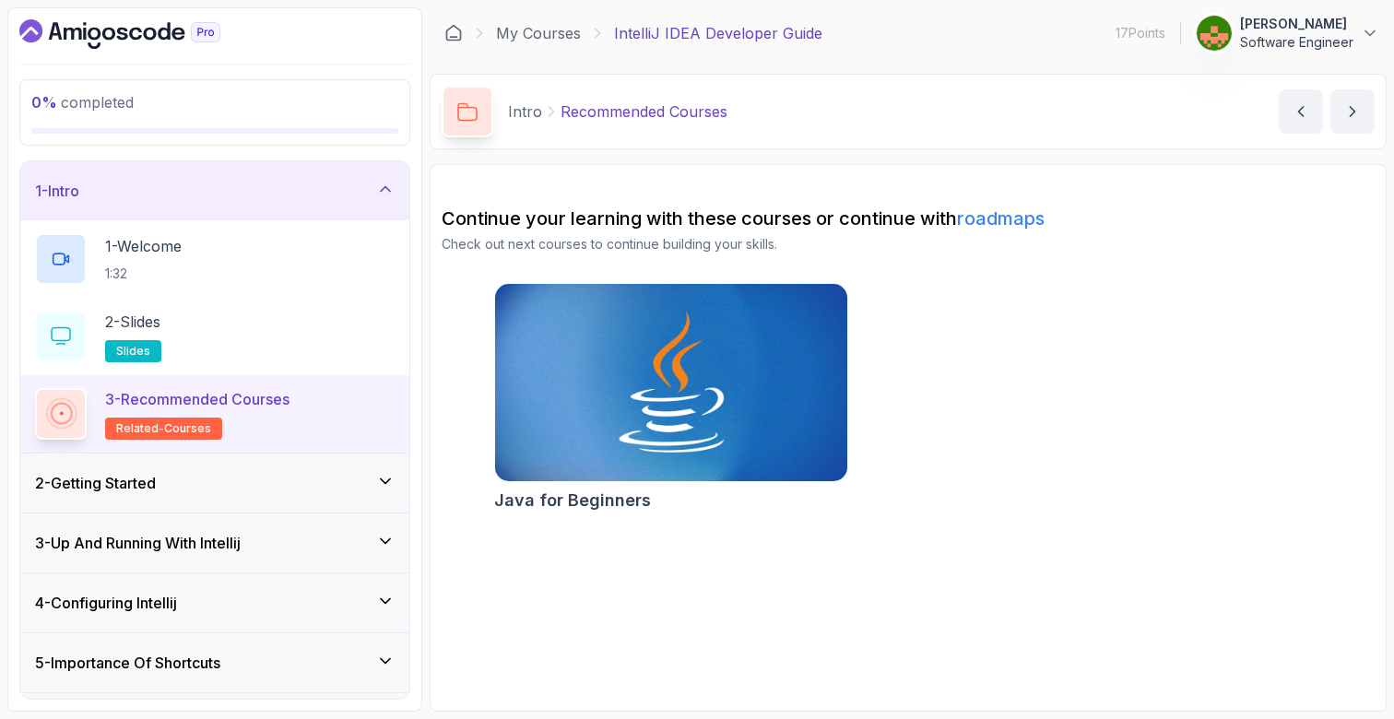
click at [216, 463] on div "2 - Getting Started" at bounding box center [214, 483] width 389 height 59
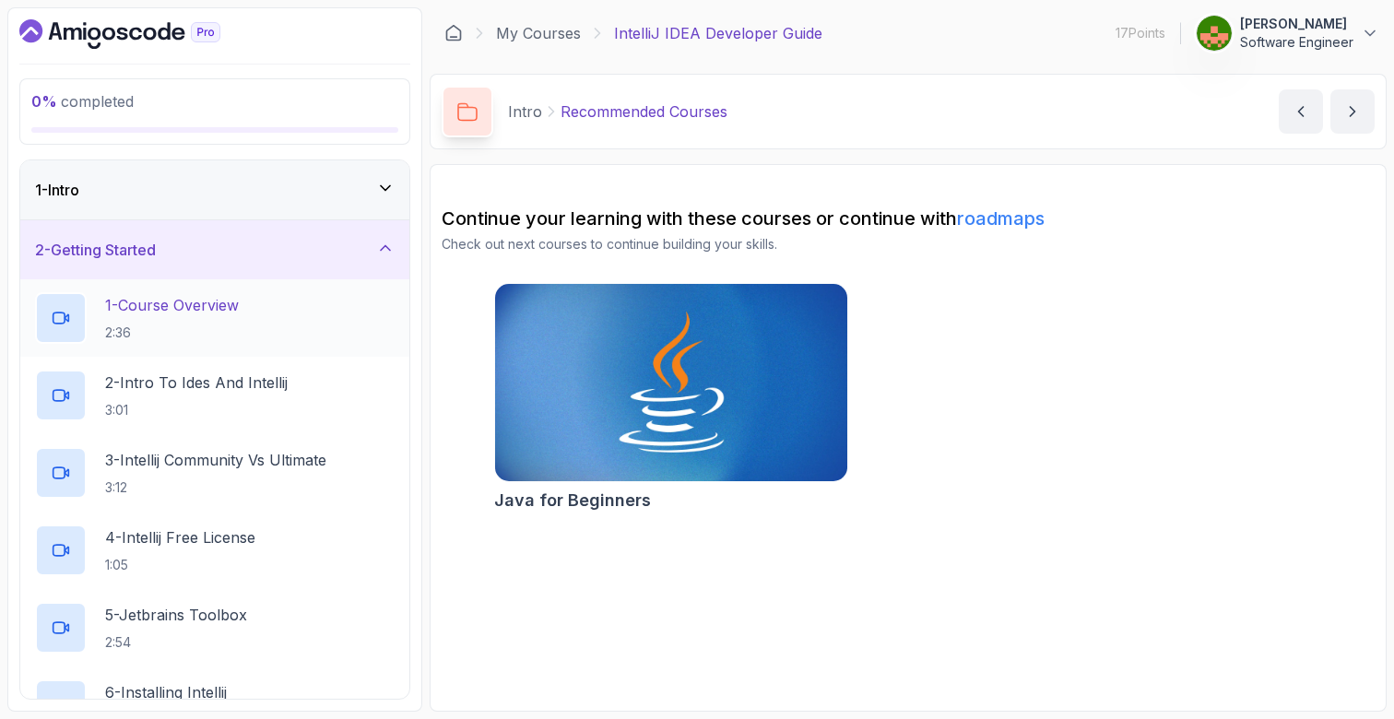
click at [192, 303] on p "1 - Course Overview" at bounding box center [172, 305] width 134 height 22
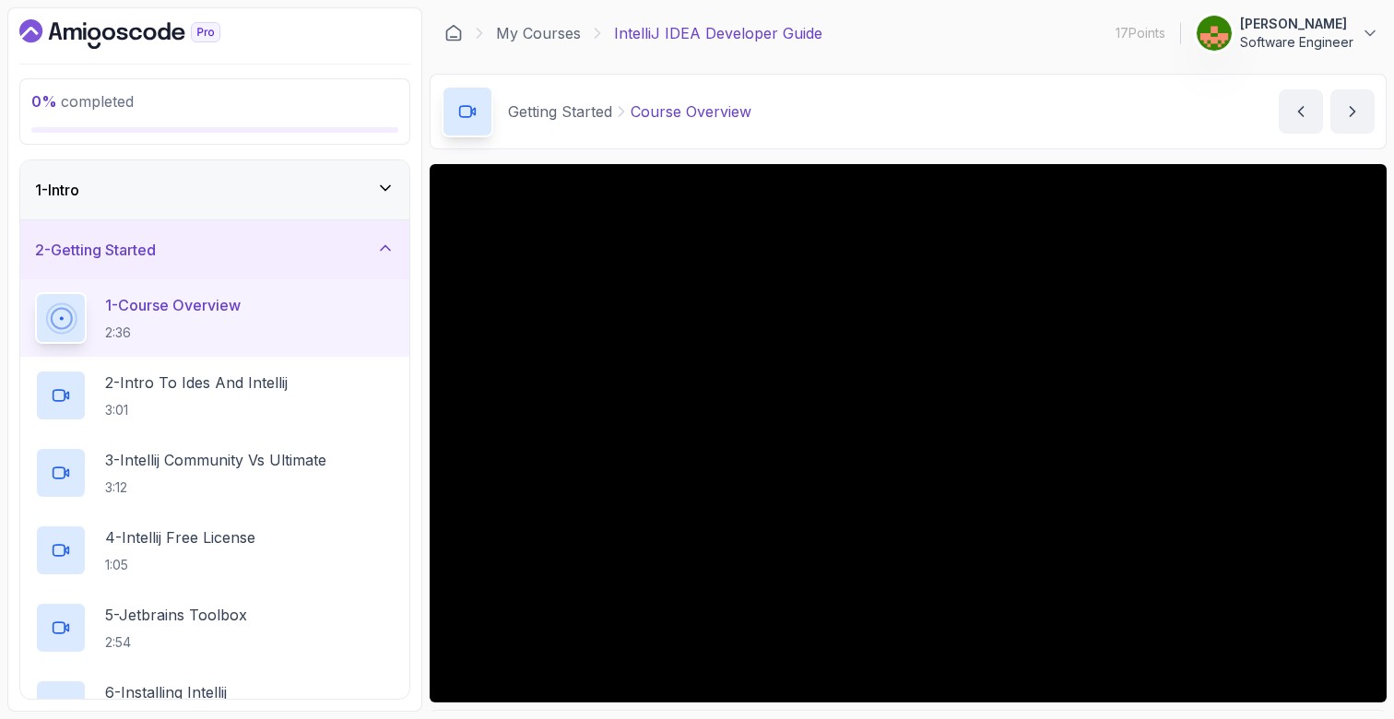
click at [361, 175] on div "1 - Intro" at bounding box center [214, 189] width 389 height 59
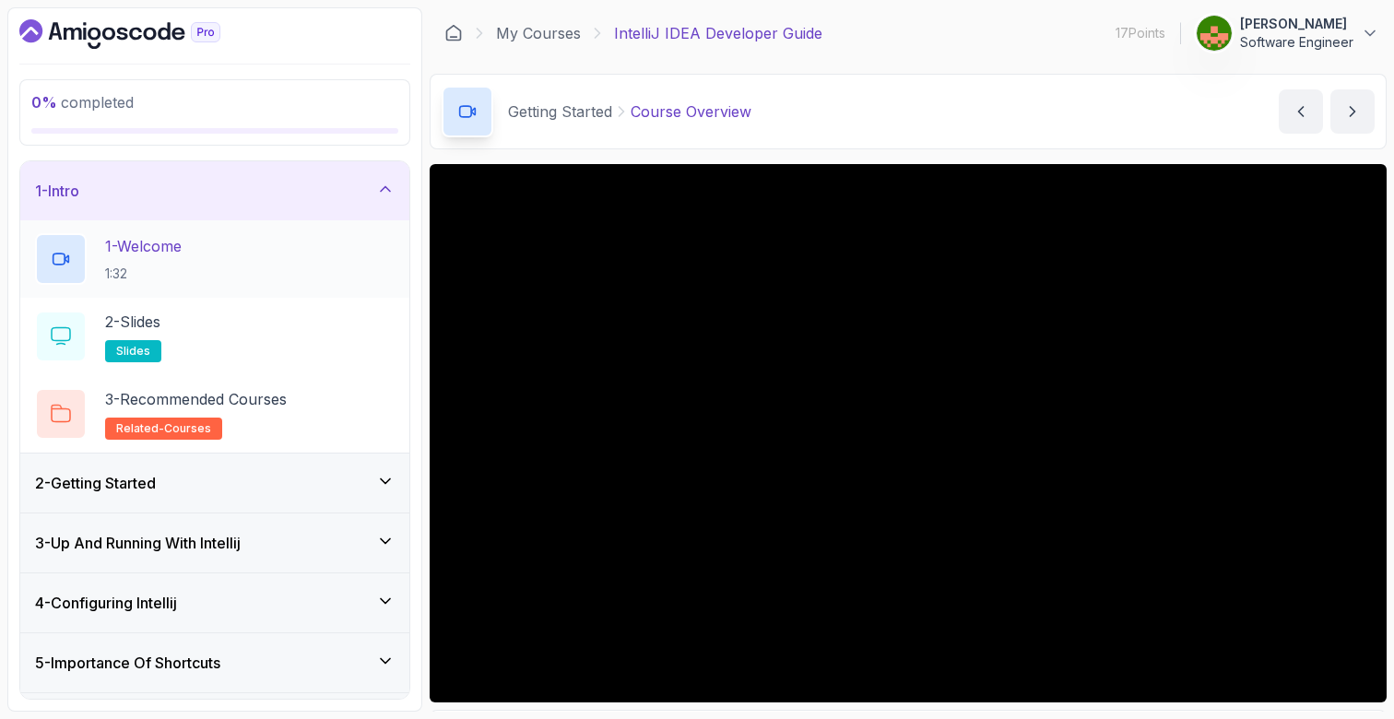
click at [99, 259] on div "1 - Welcome 1:32" at bounding box center [215, 259] width 360 height 52
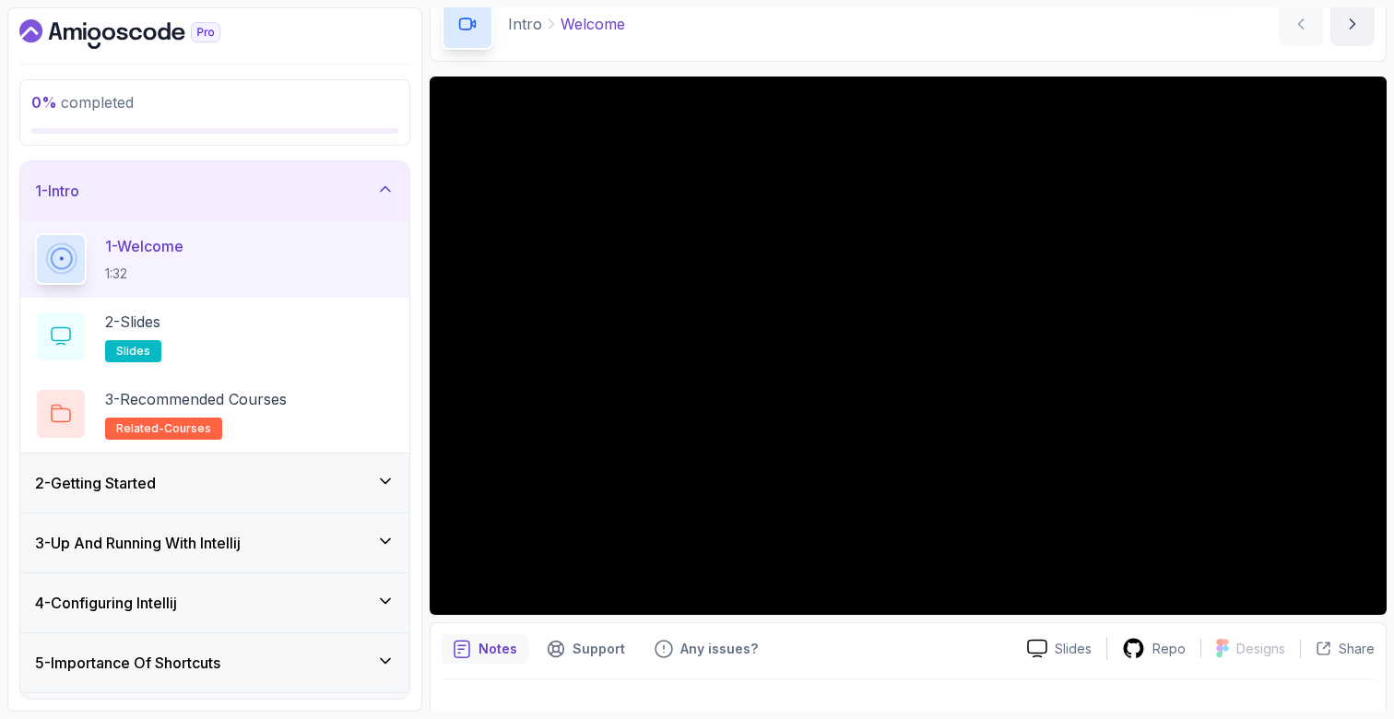
scroll to position [119, 0]
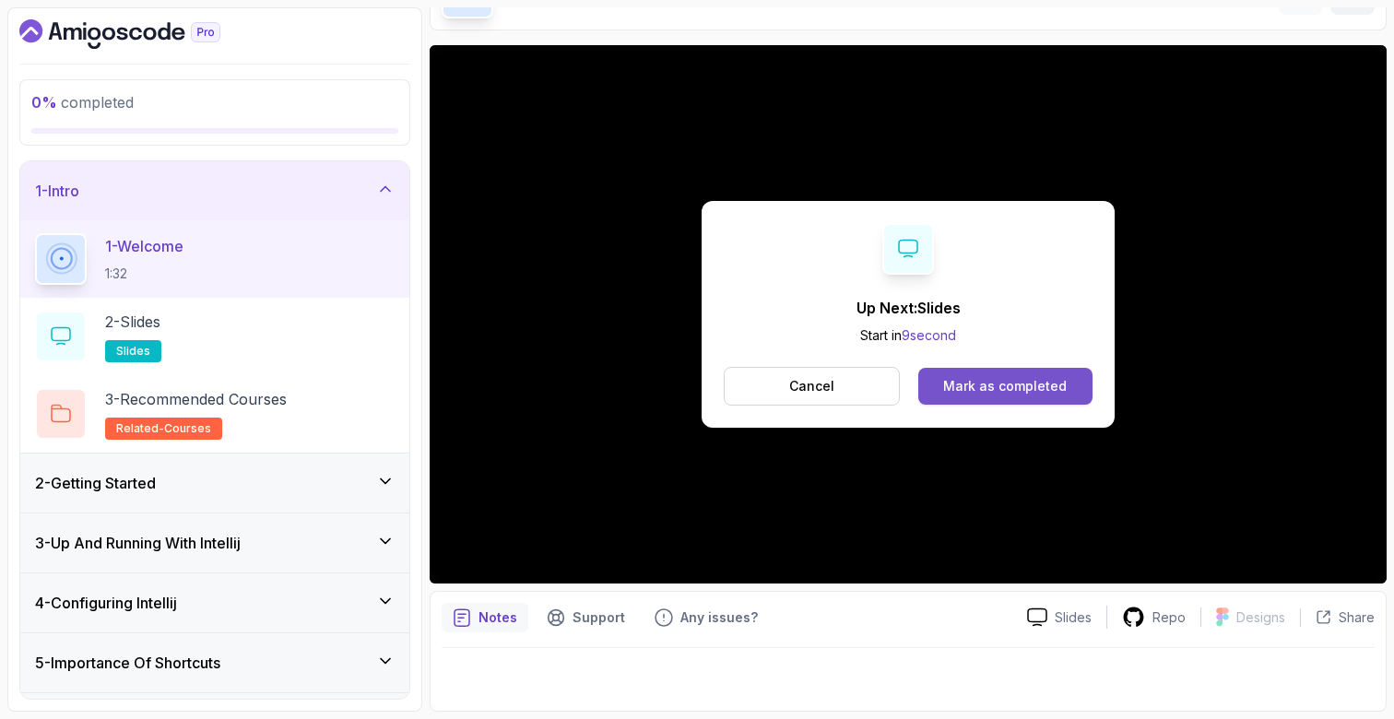
click at [1017, 383] on div "Mark as completed" at bounding box center [1005, 386] width 124 height 18
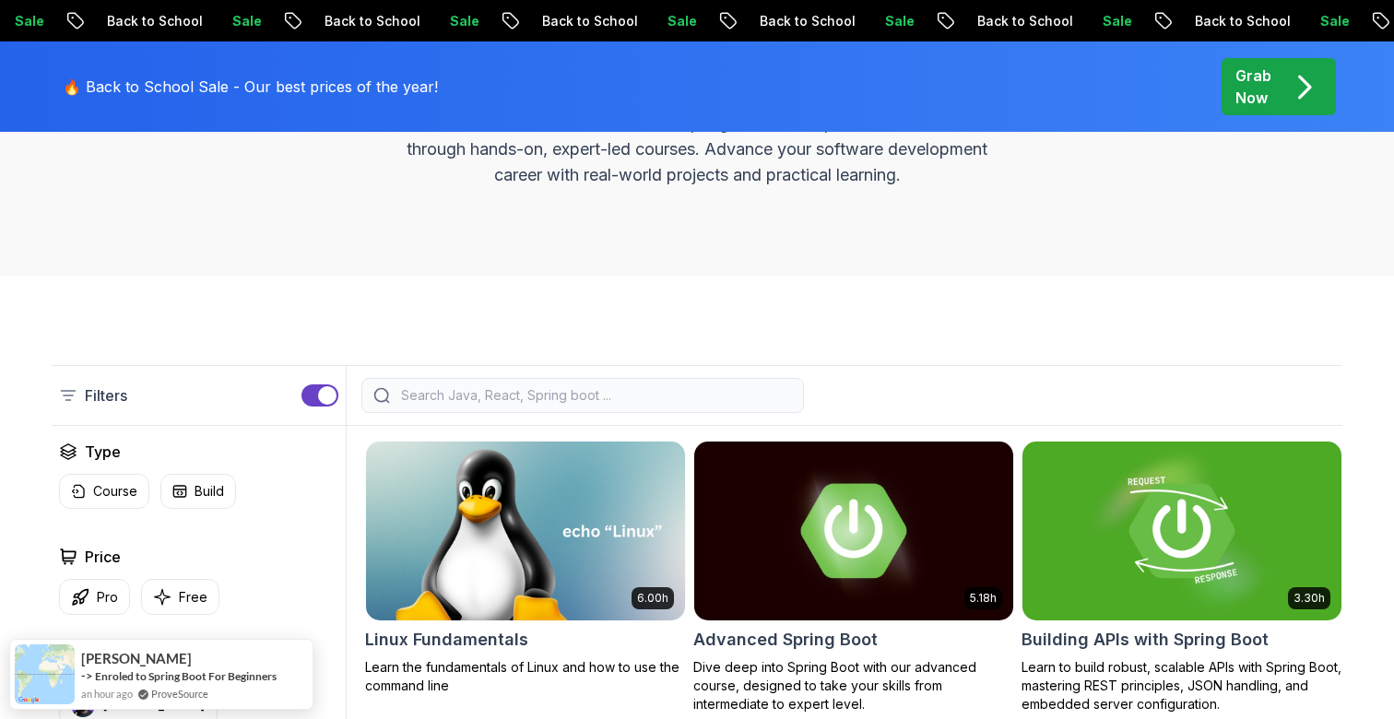
scroll to position [230, 0]
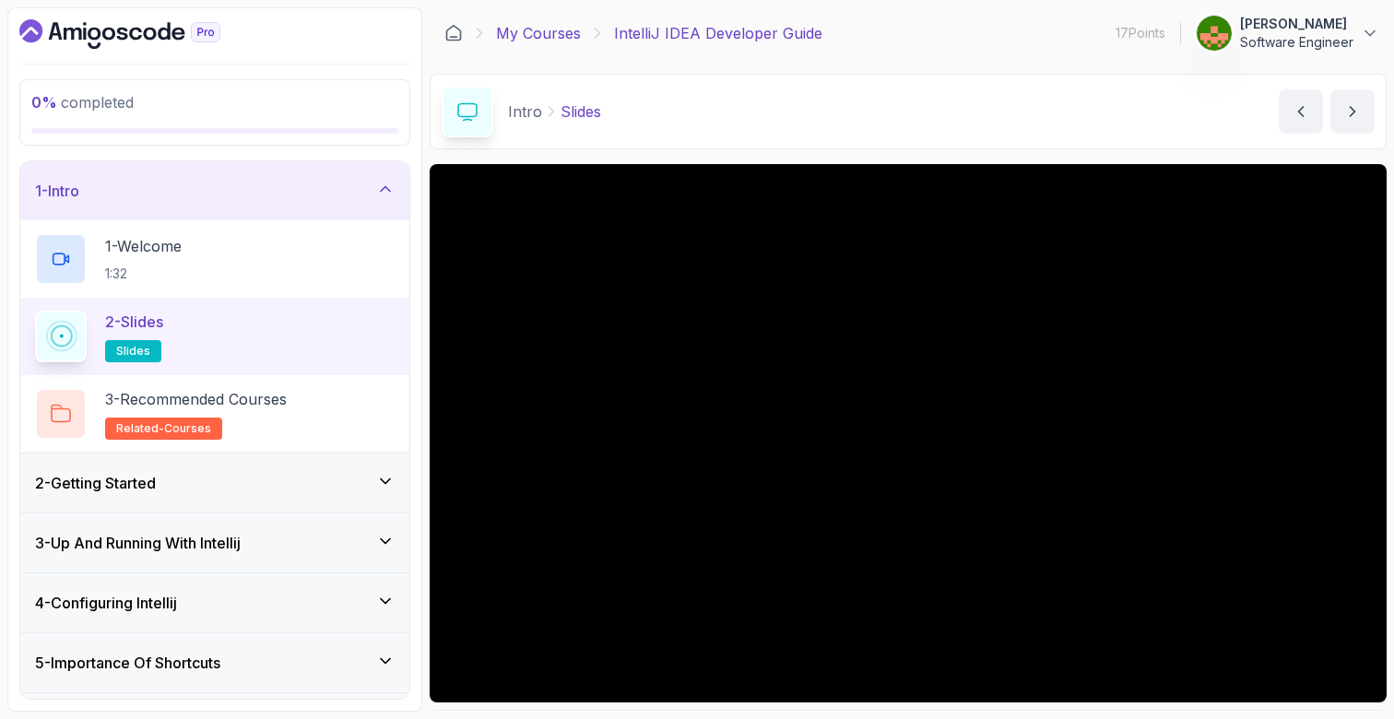
click at [538, 28] on link "My Courses" at bounding box center [538, 33] width 85 height 22
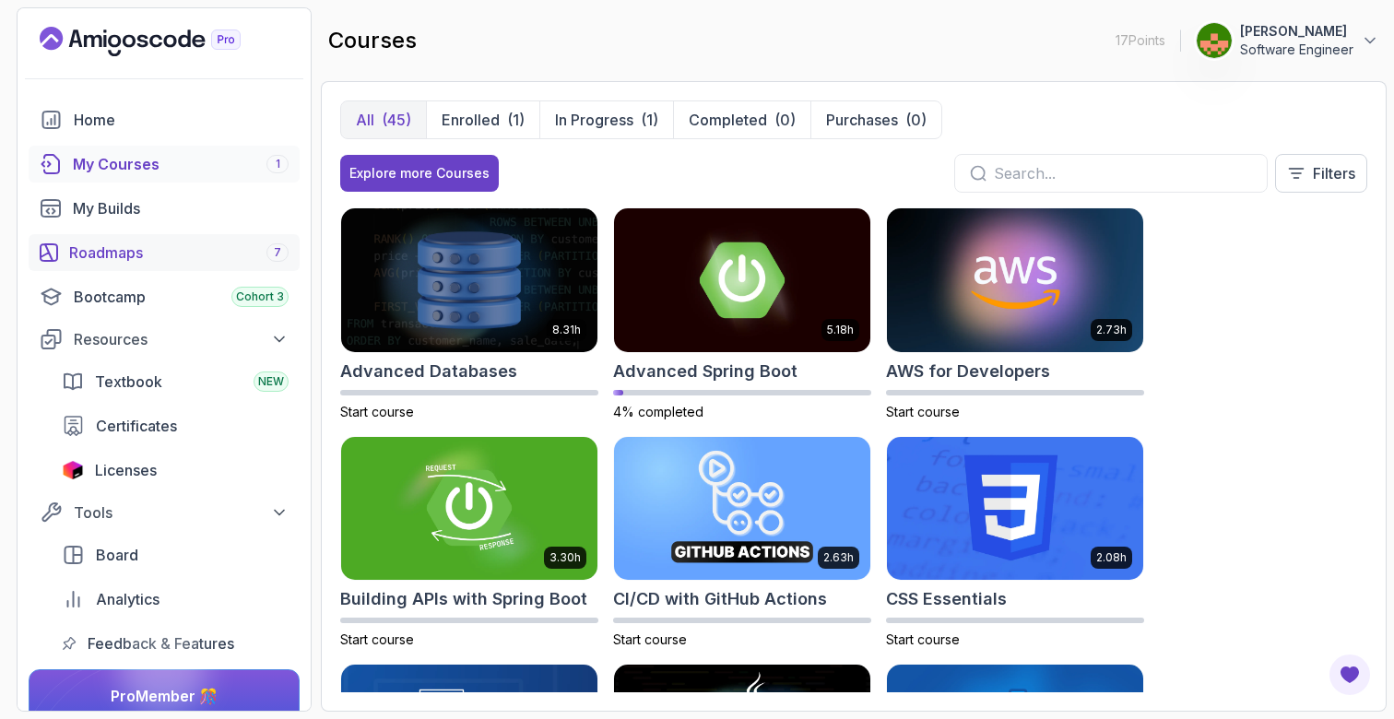
click at [123, 242] on div "Roadmaps 7" at bounding box center [179, 253] width 220 height 22
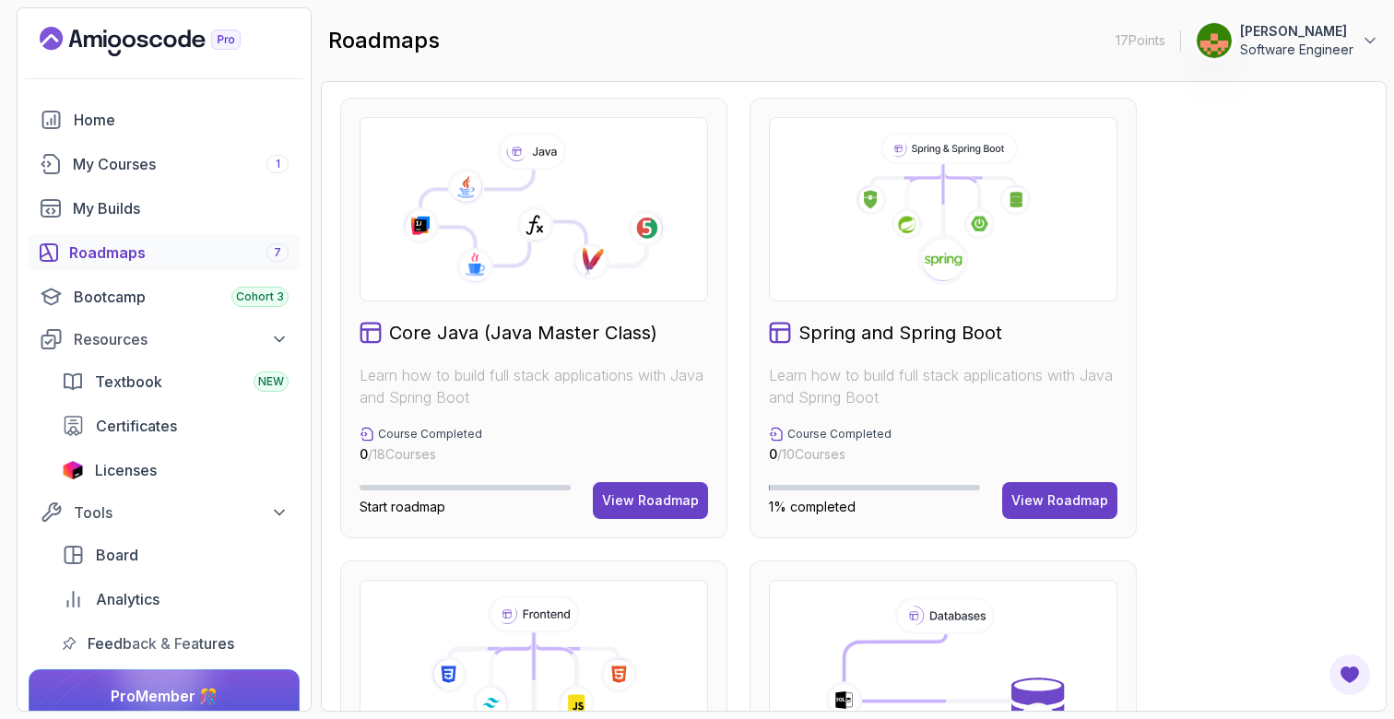
scroll to position [445, 0]
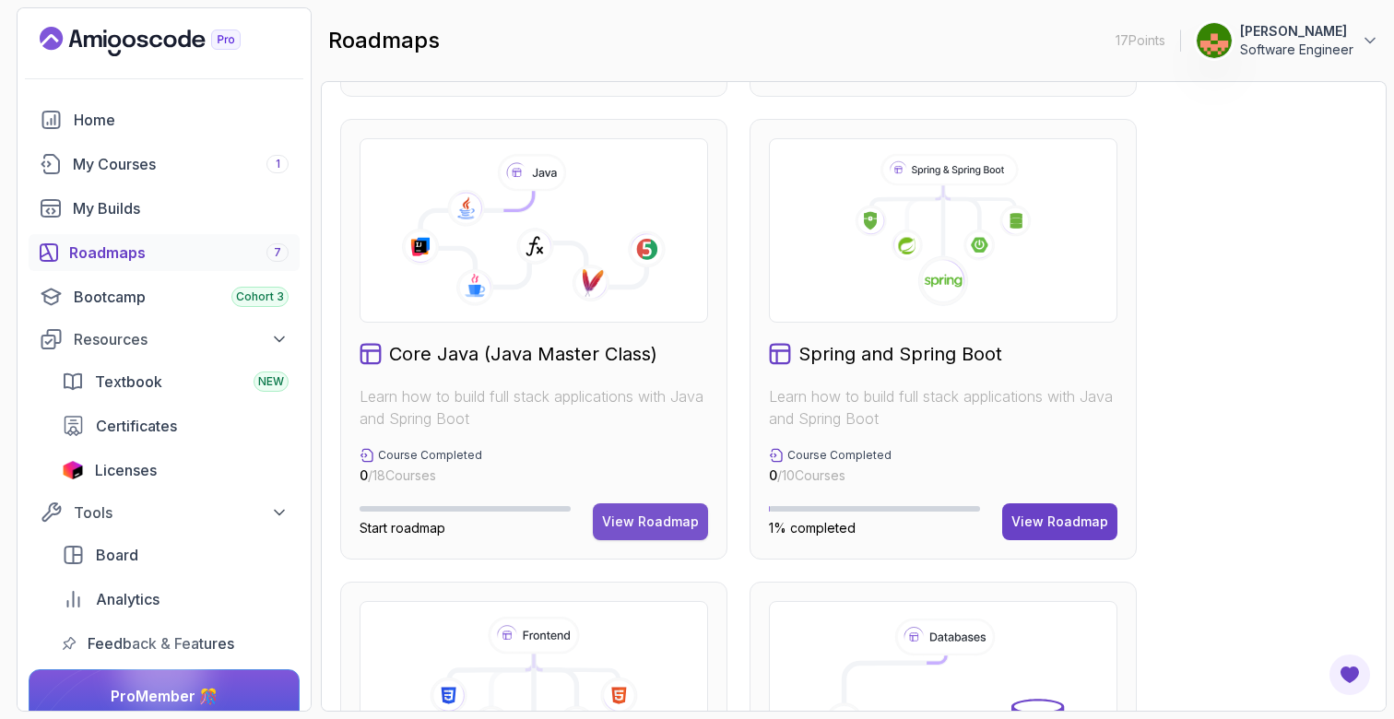
click at [659, 518] on div "View Roadmap" at bounding box center [650, 522] width 97 height 18
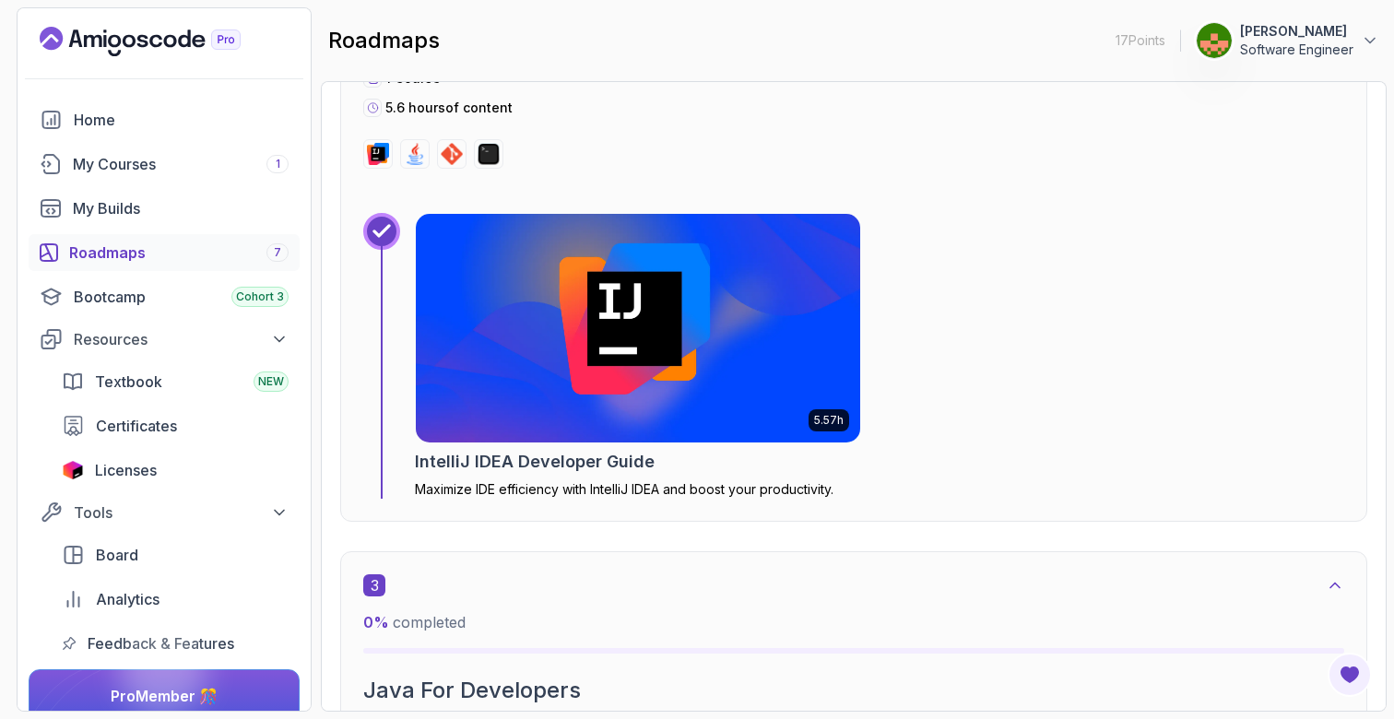
scroll to position [1513, 0]
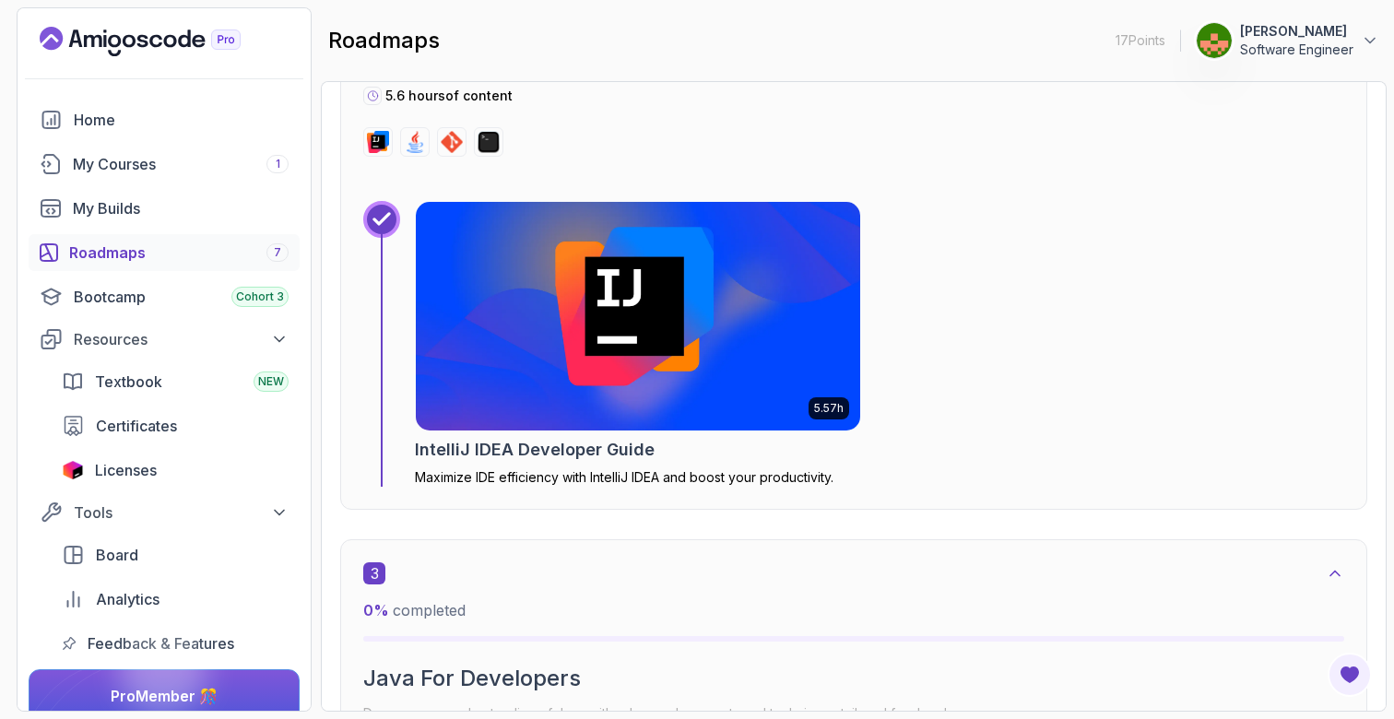
click at [625, 331] on img at bounding box center [638, 316] width 467 height 240
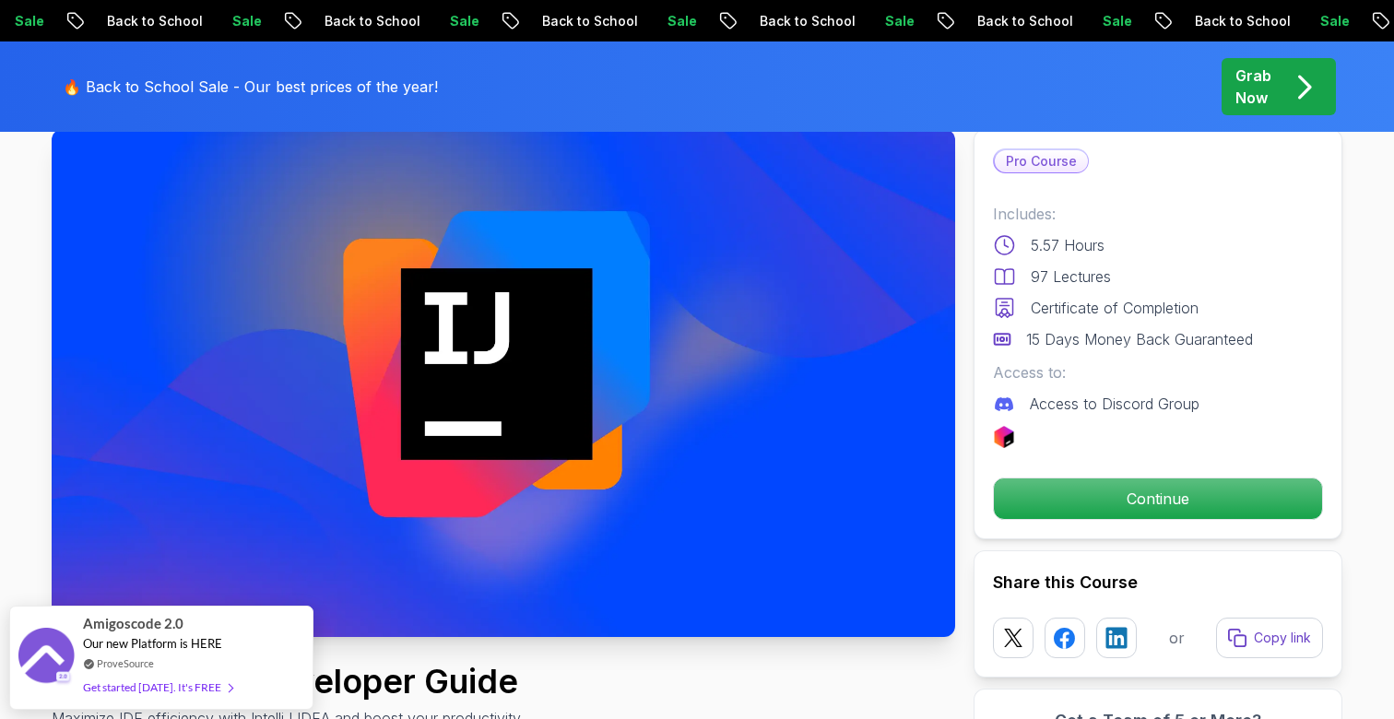
scroll to position [116, 0]
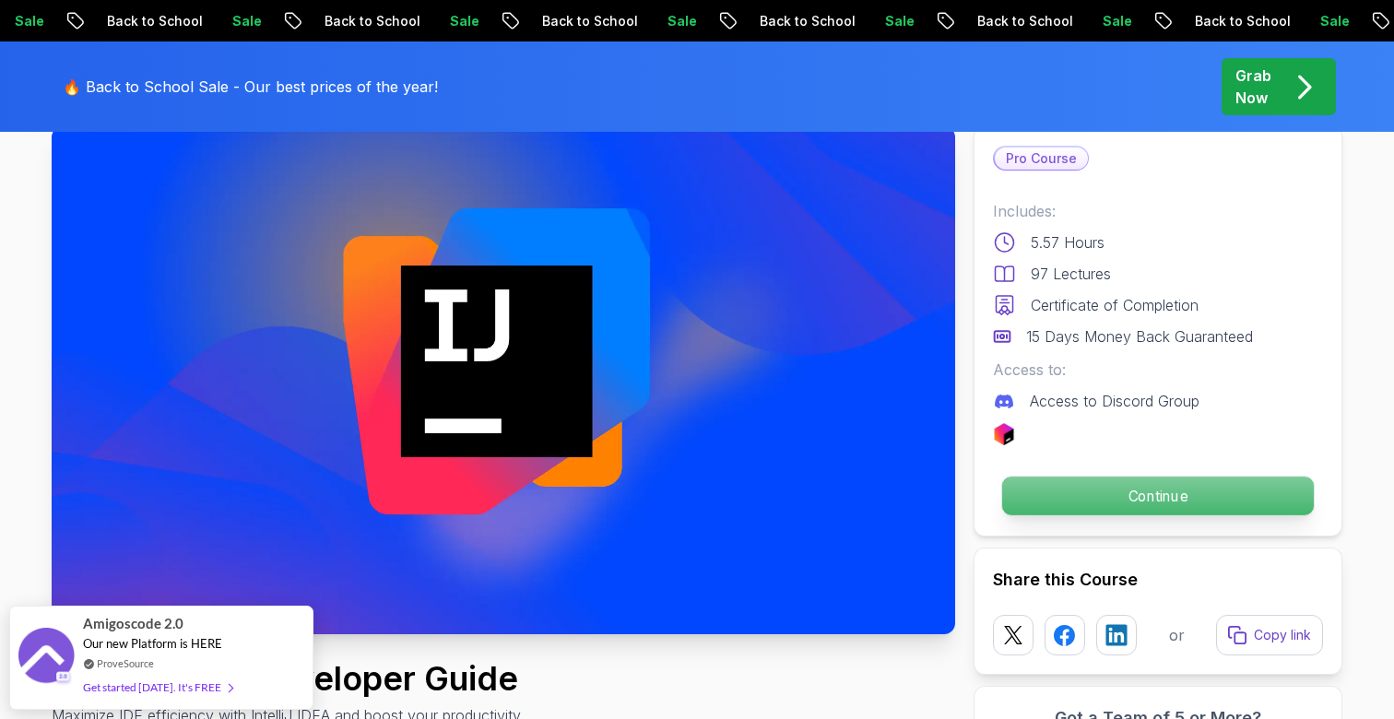
click at [1153, 501] on p "Continue" at bounding box center [1159, 496] width 312 height 39
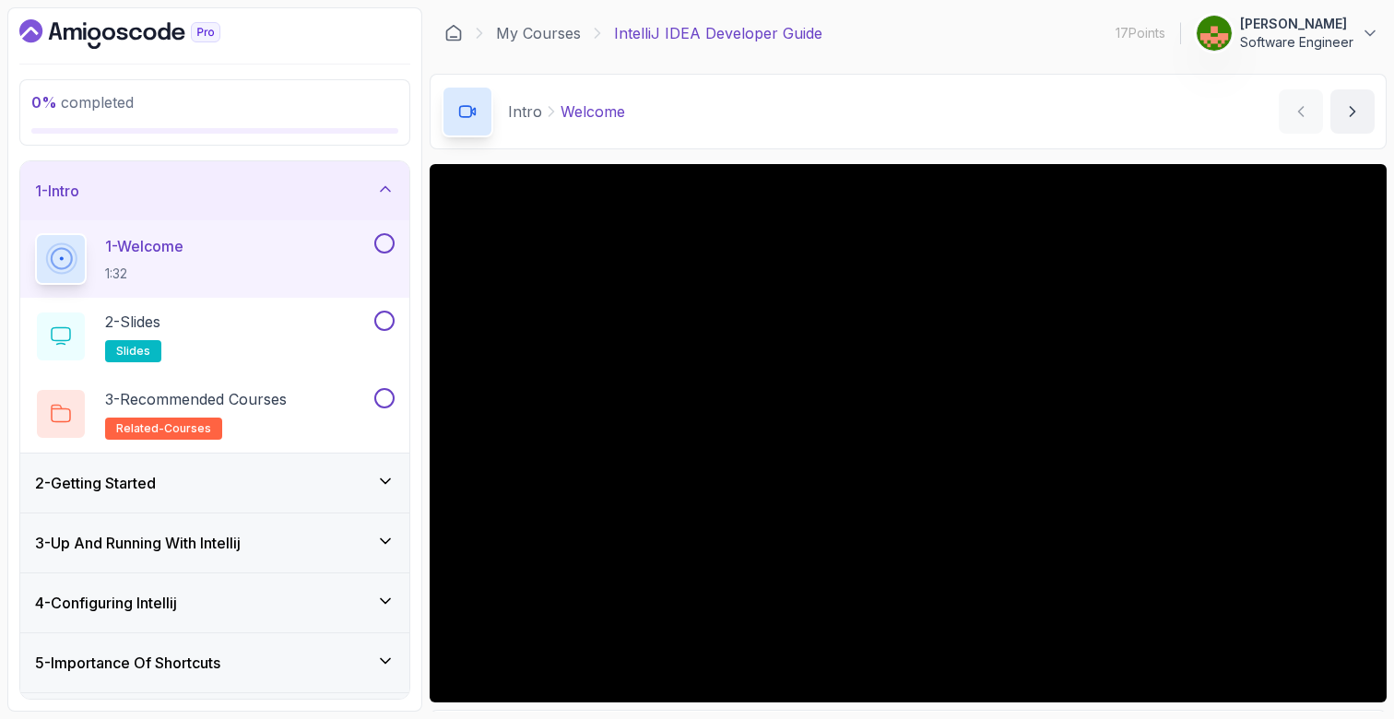
click at [387, 239] on button at bounding box center [384, 243] width 20 height 20
click at [387, 318] on button at bounding box center [384, 321] width 20 height 20
click at [382, 395] on button at bounding box center [384, 398] width 20 height 20
click at [189, 479] on div "2 - Getting Started" at bounding box center [215, 483] width 360 height 22
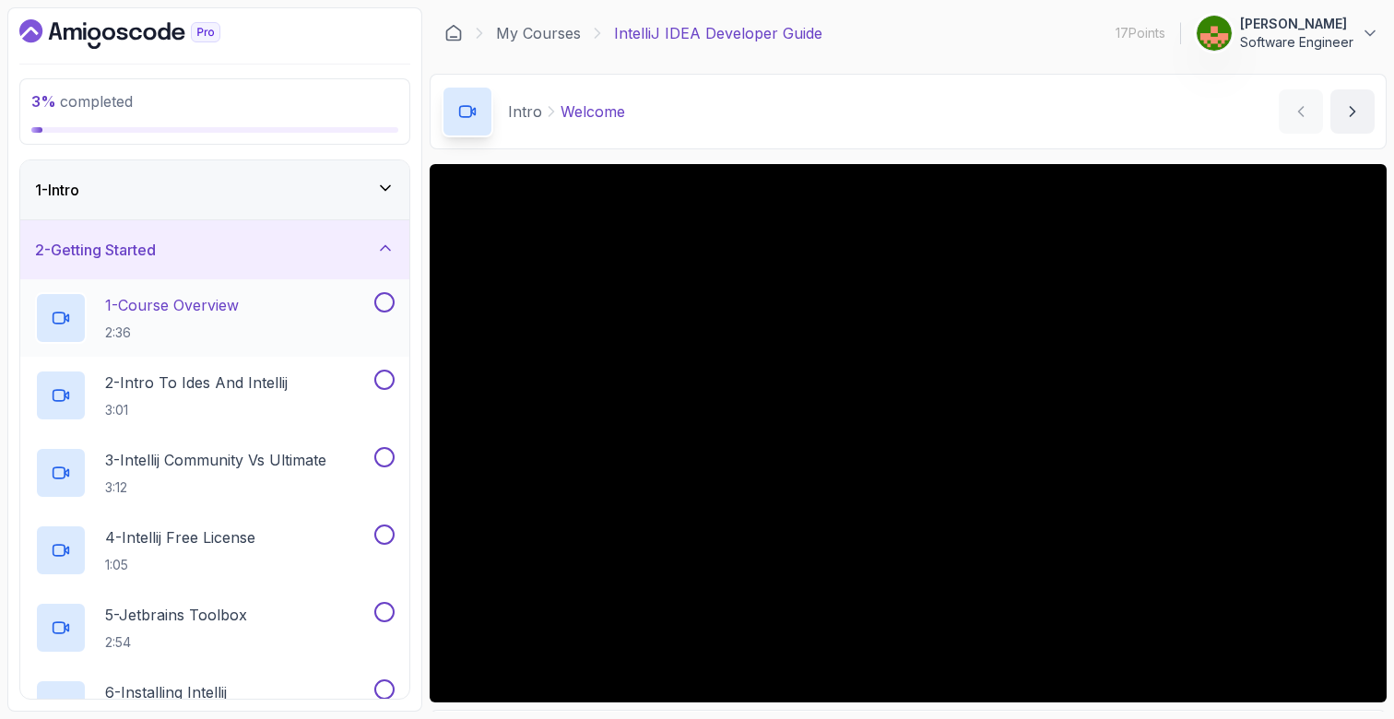
click at [250, 308] on div "1 - Course Overview 2:36" at bounding box center [203, 318] width 336 height 52
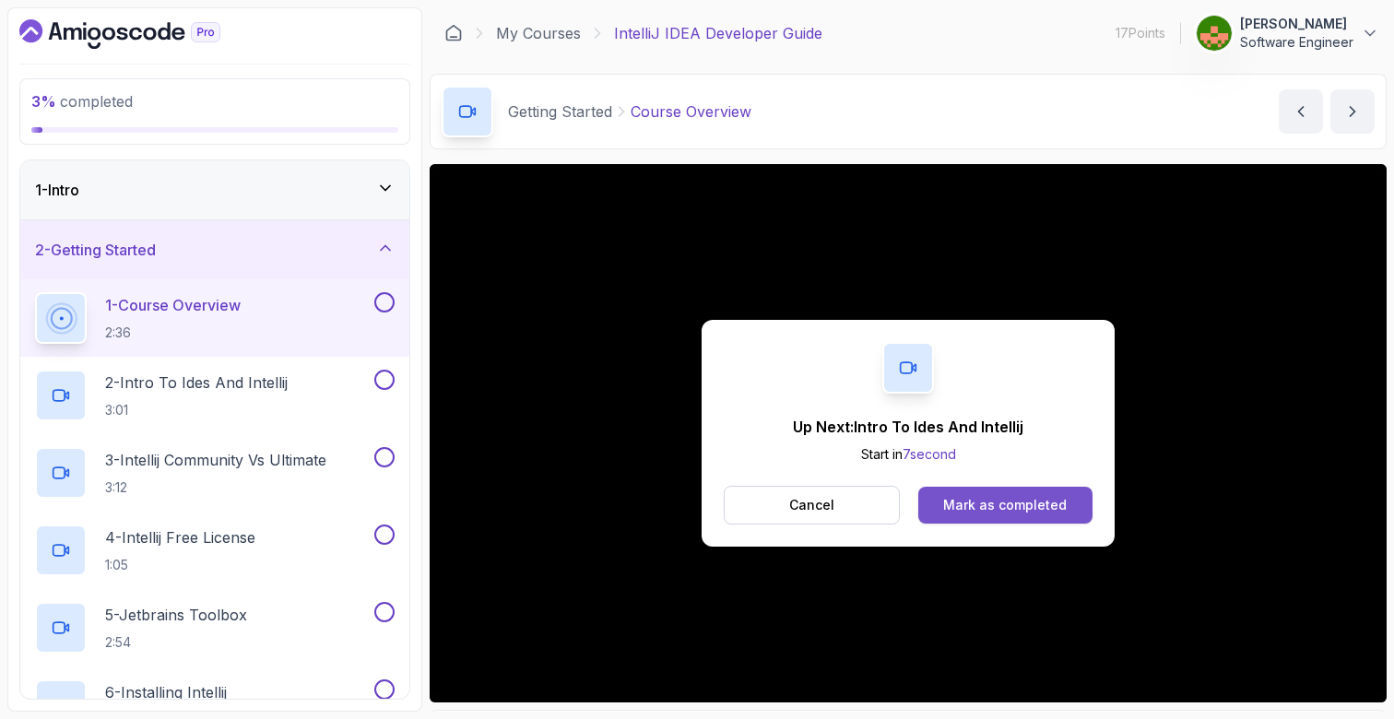
click at [1033, 515] on button "Mark as completed" at bounding box center [1006, 505] width 174 height 37
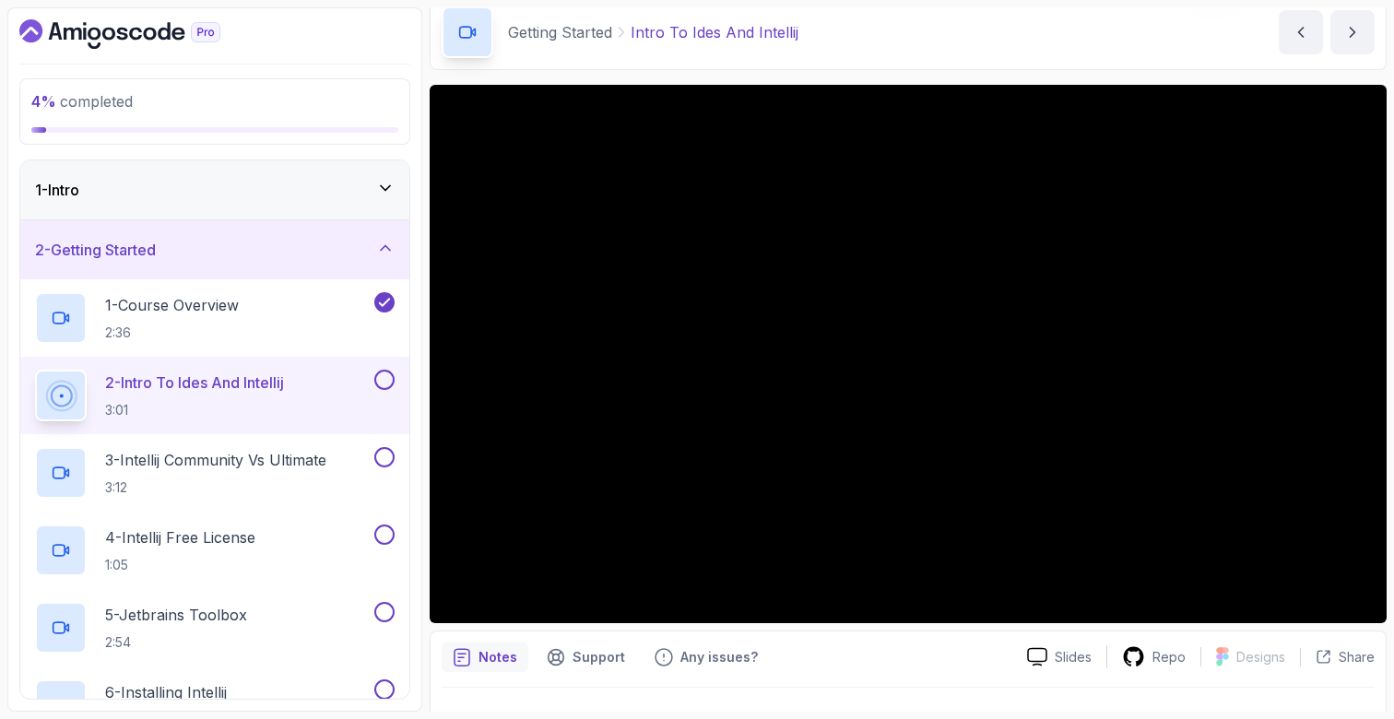
scroll to position [82, 0]
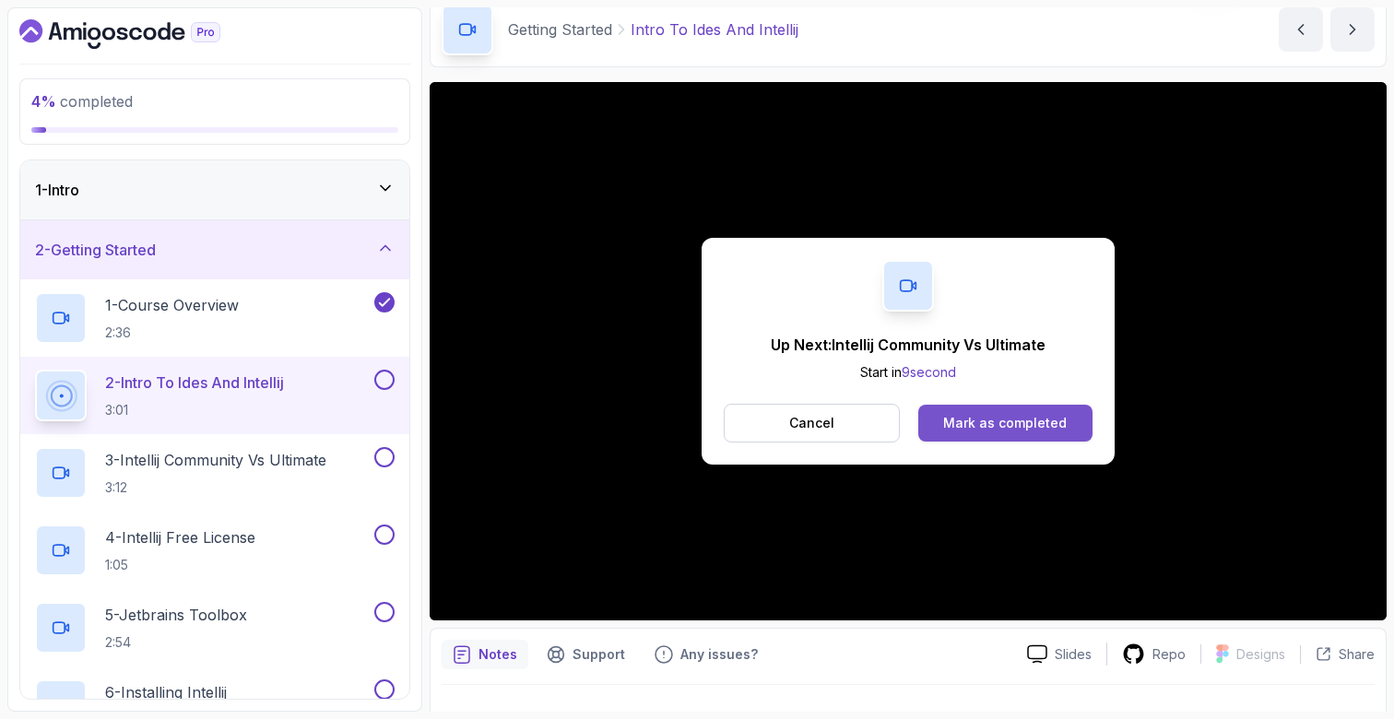
click at [1022, 424] on div "Mark as completed" at bounding box center [1005, 423] width 124 height 18
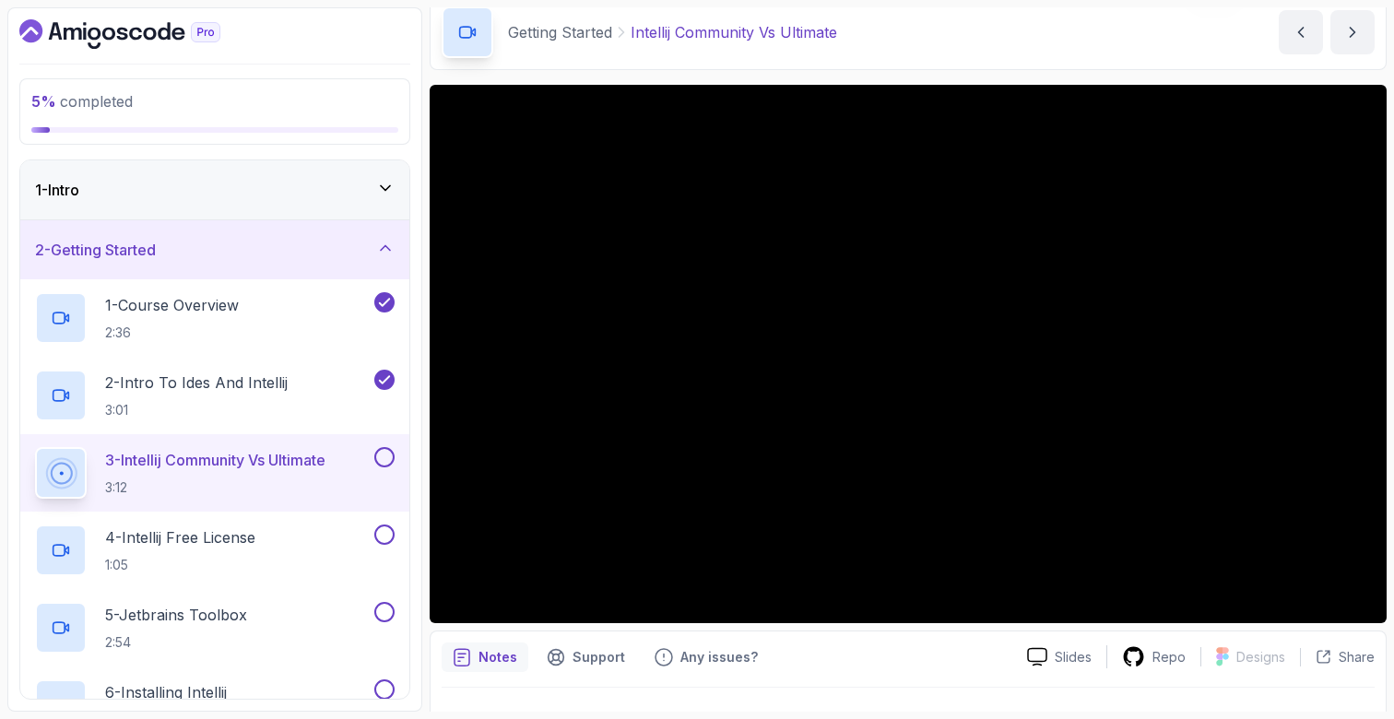
scroll to position [71, 0]
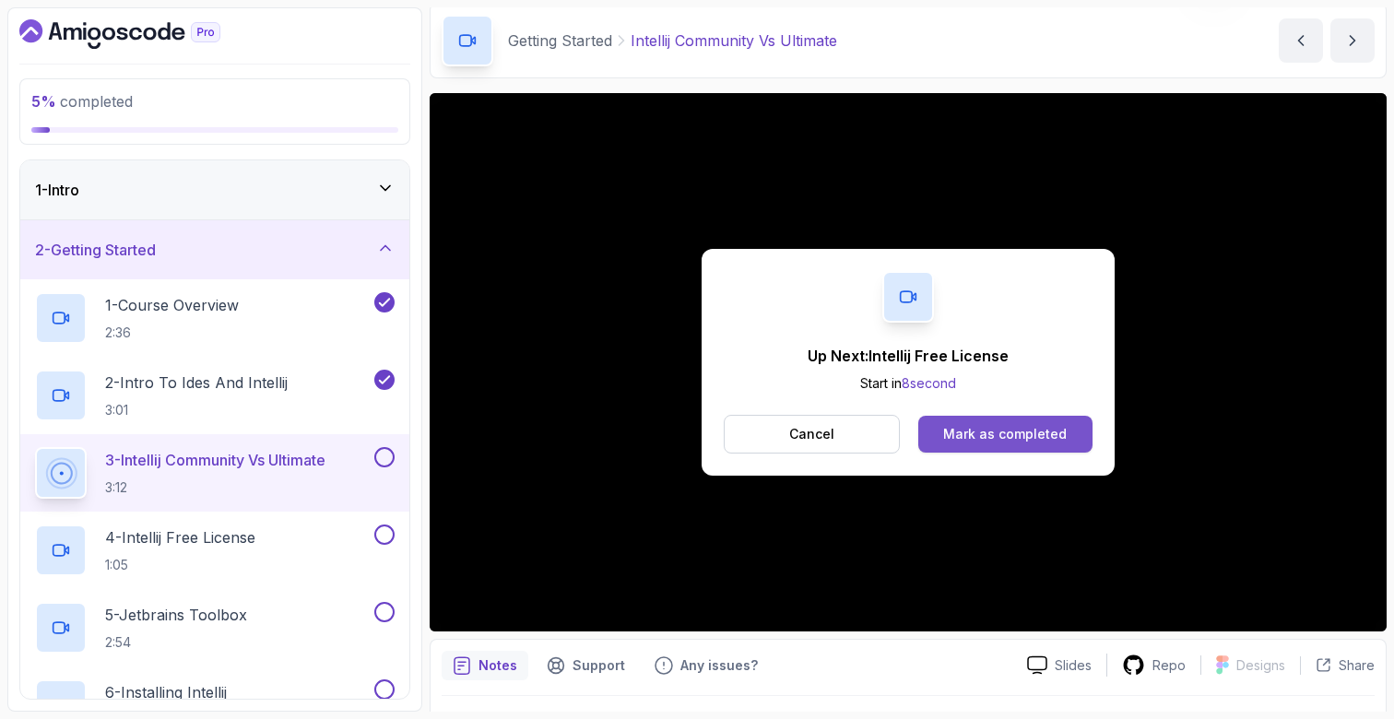
click at [1005, 437] on div "Mark as completed" at bounding box center [1005, 434] width 124 height 18
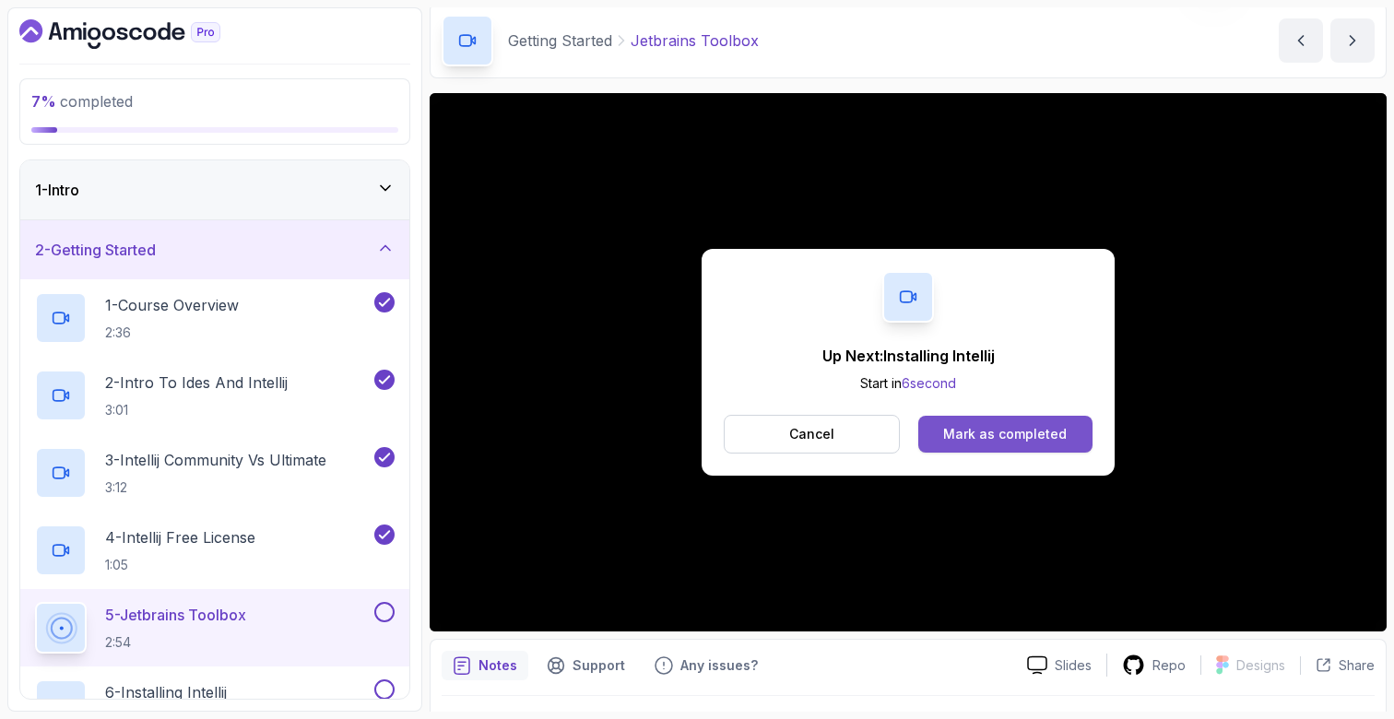
click at [1049, 433] on div "Mark as completed" at bounding box center [1005, 434] width 124 height 18
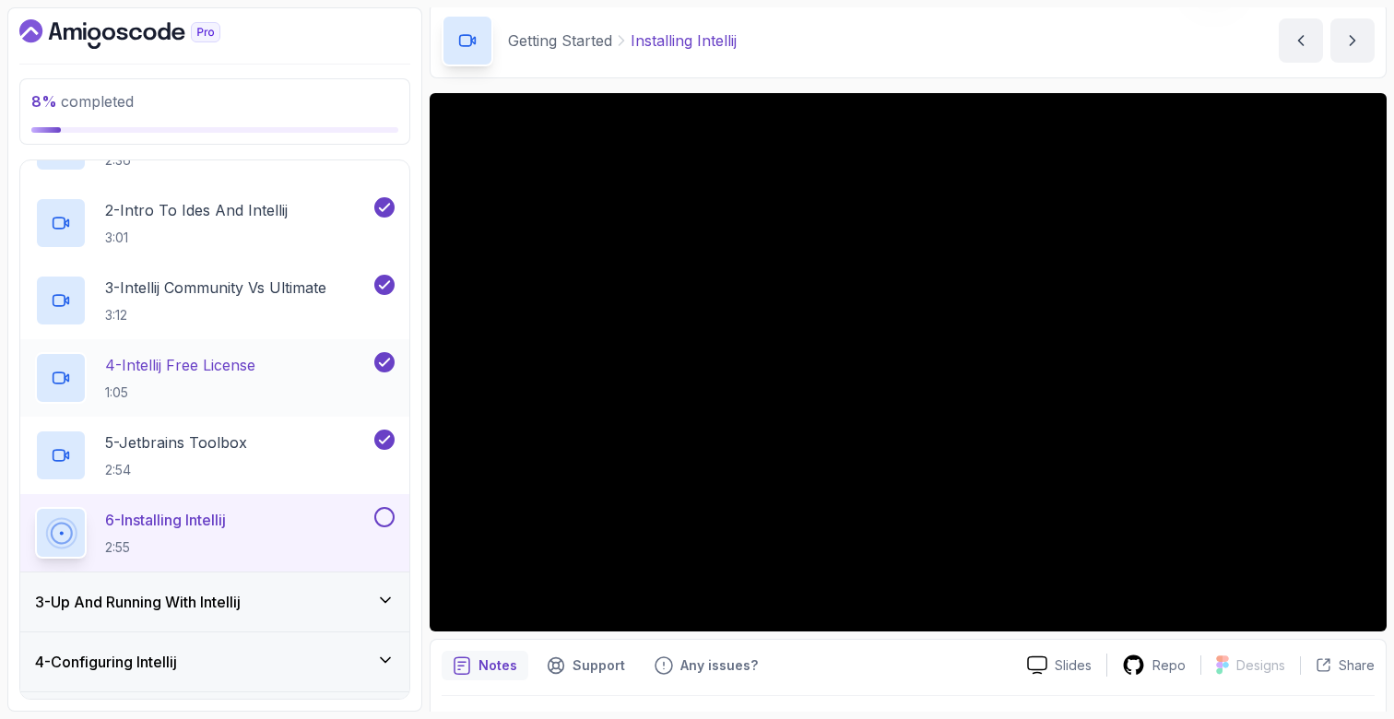
scroll to position [212, 0]
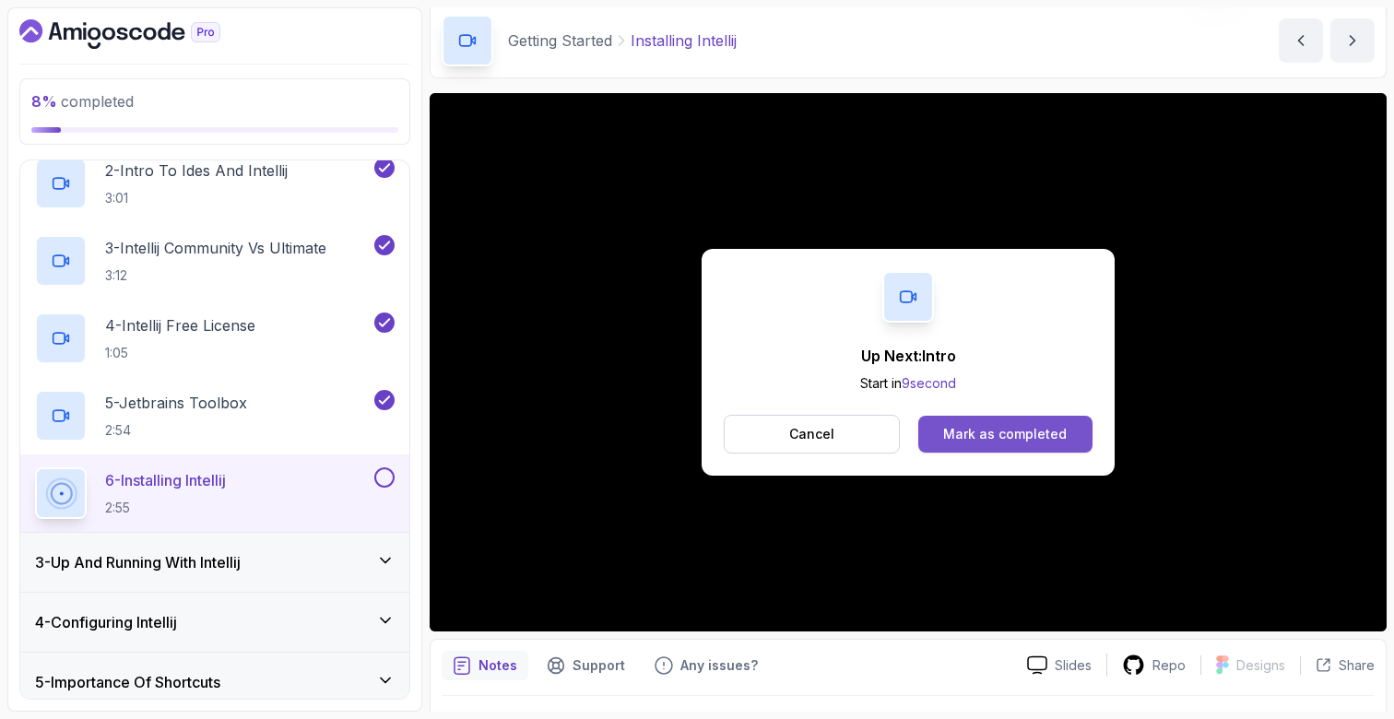
click at [1078, 431] on button "Mark as completed" at bounding box center [1006, 434] width 174 height 37
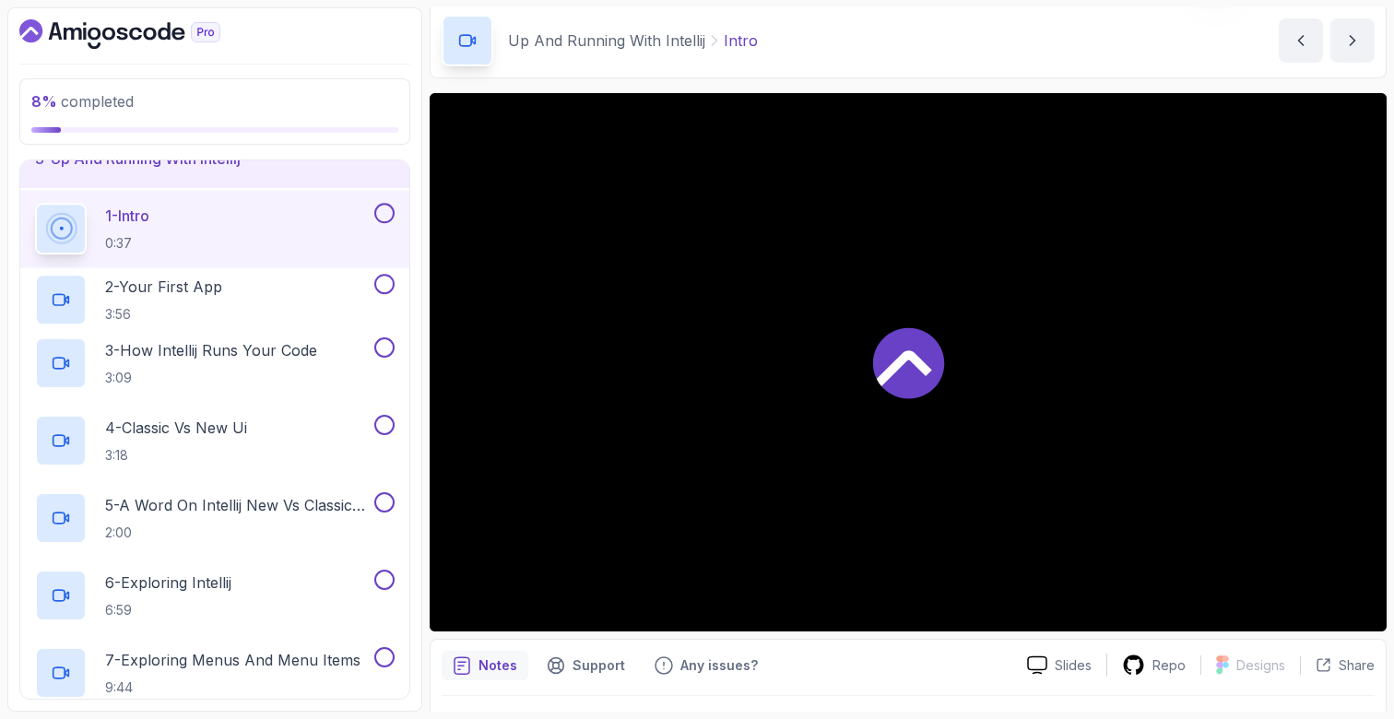
scroll to position [140, 0]
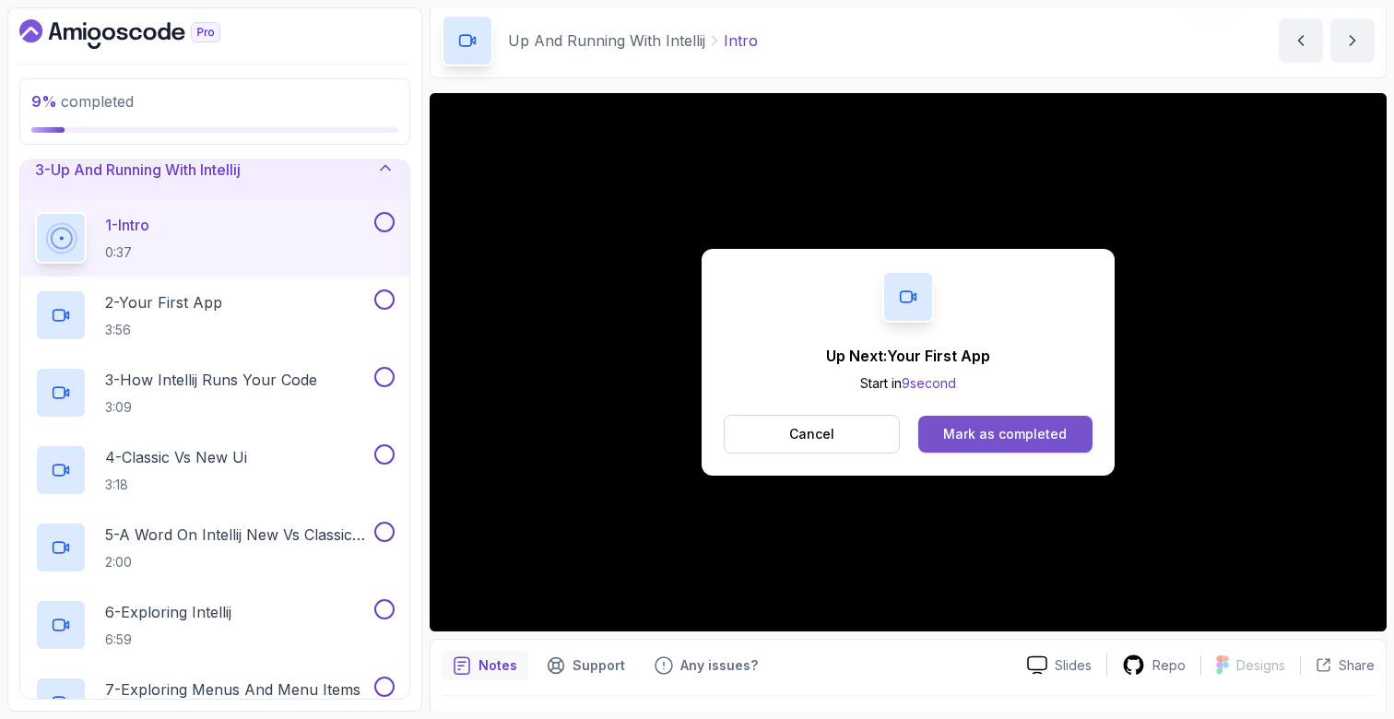
click at [987, 433] on div "Mark as completed" at bounding box center [1005, 434] width 124 height 18
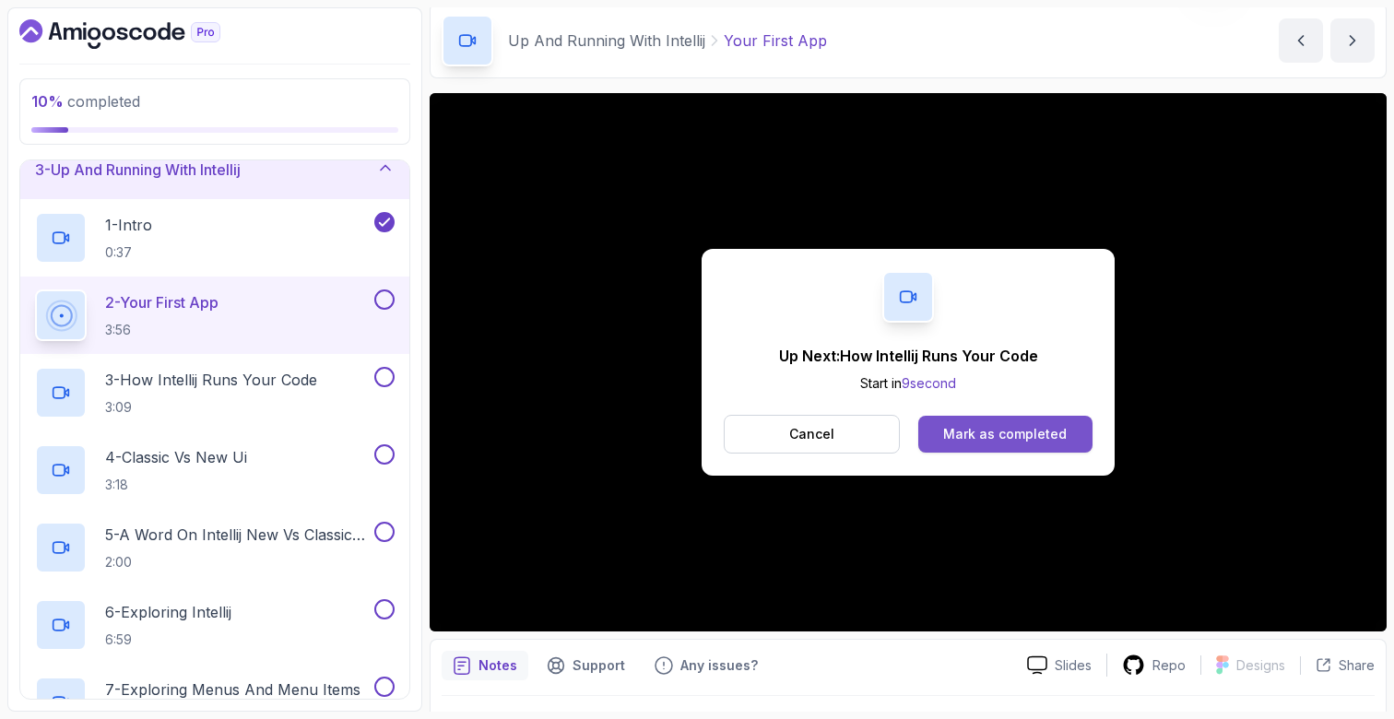
click at [997, 433] on div "Mark as completed" at bounding box center [1005, 434] width 124 height 18
